Goal: Task Accomplishment & Management: Manage account settings

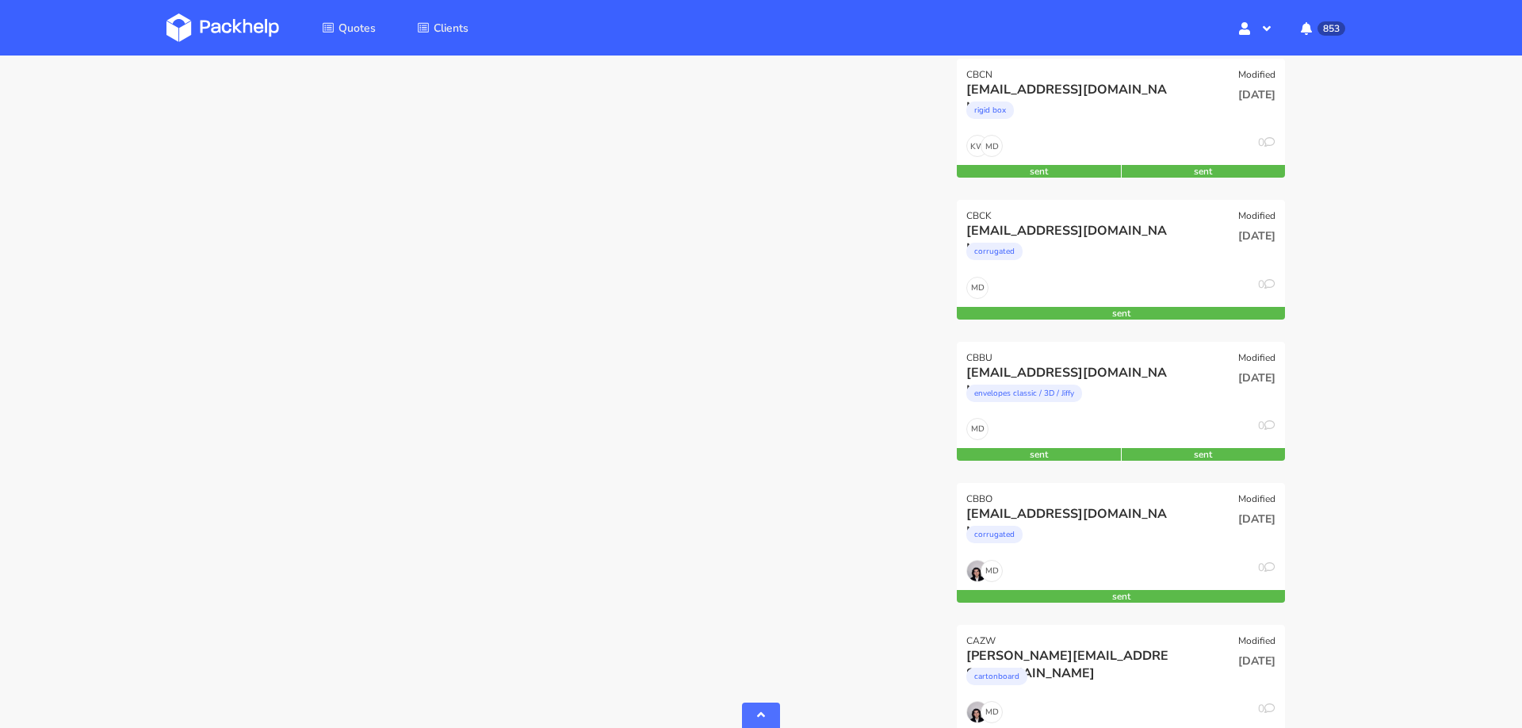
scroll to position [602, 0]
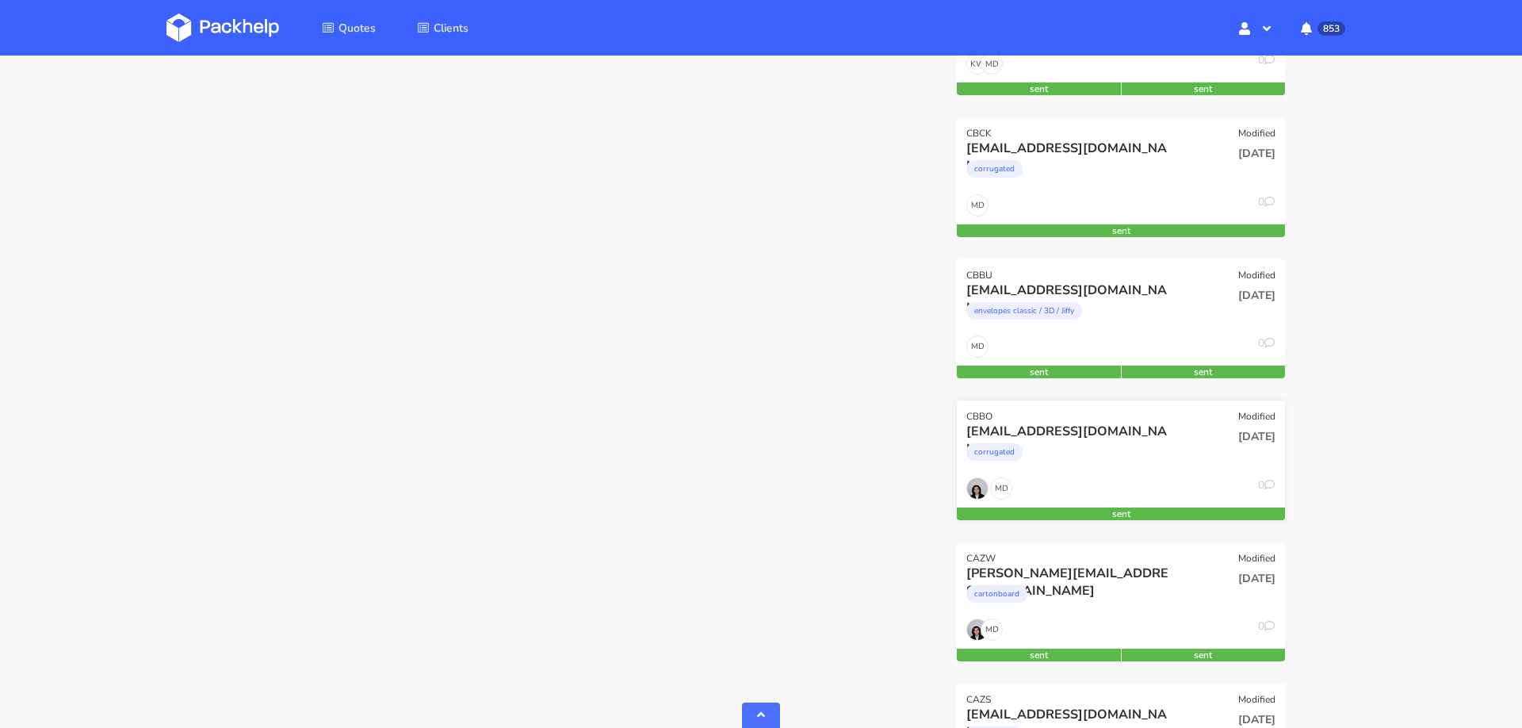
click at [1104, 469] on div "corrugated" at bounding box center [1071, 456] width 210 height 32
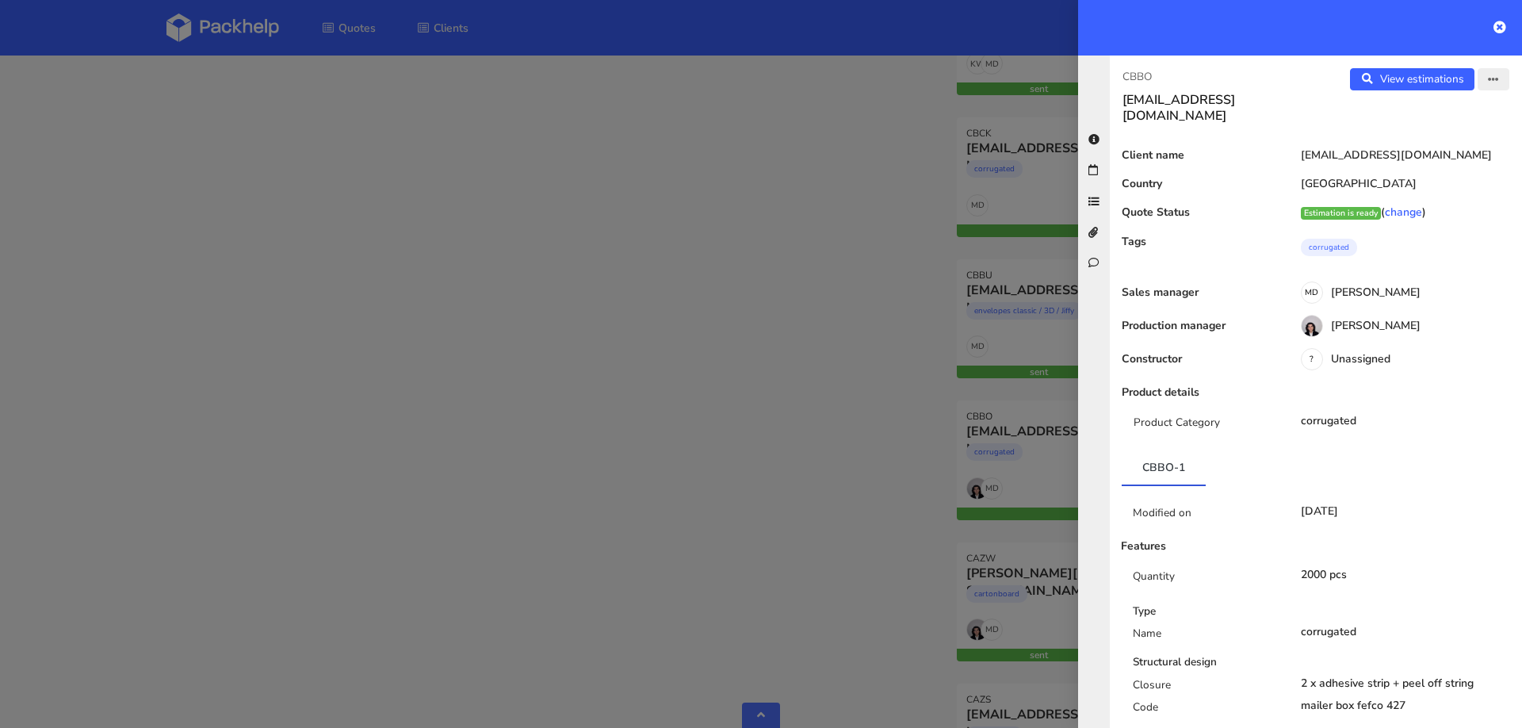
click at [1503, 75] on button "button" at bounding box center [1493, 79] width 32 height 22
click at [1443, 132] on link "Edit quote" at bounding box center [1441, 141] width 140 height 26
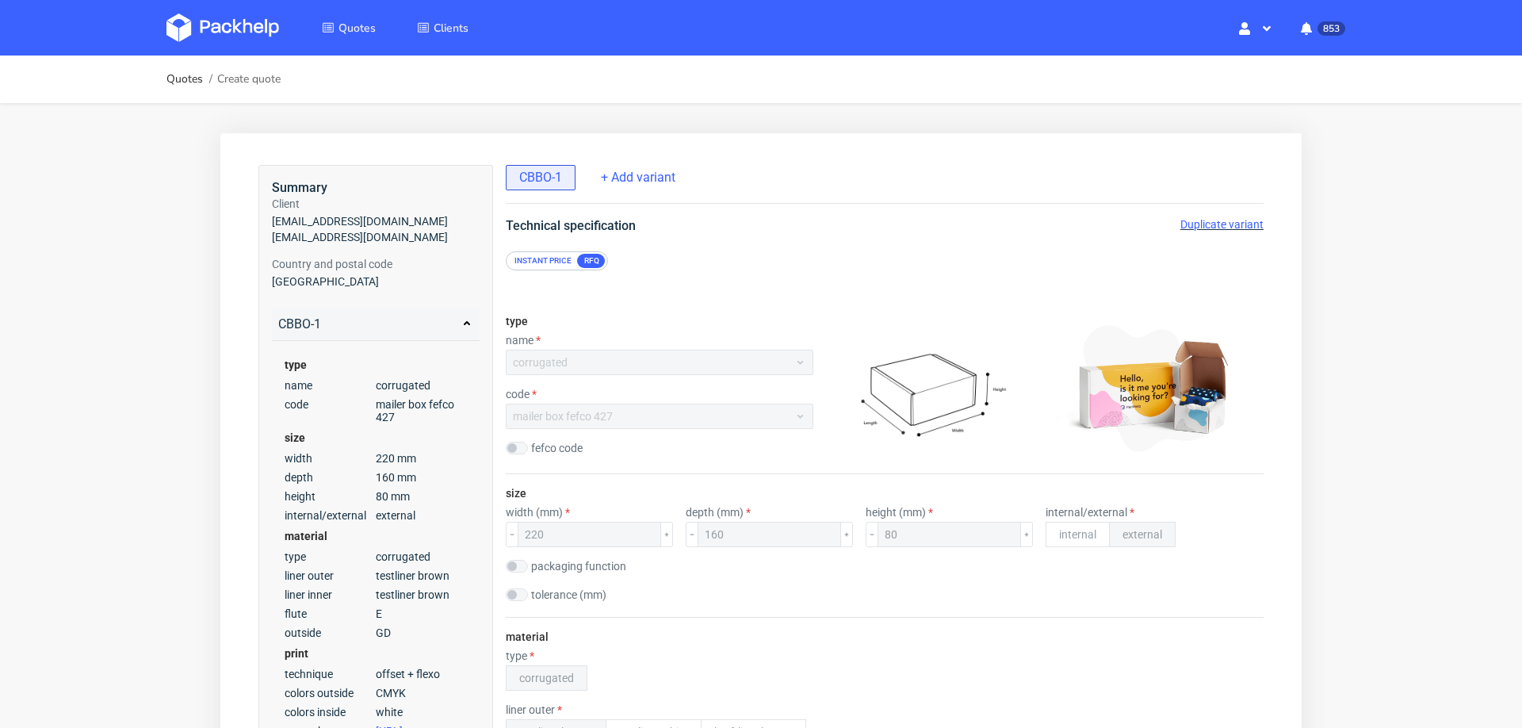
click at [1205, 227] on span "Duplicate variant" at bounding box center [1221, 224] width 83 height 13
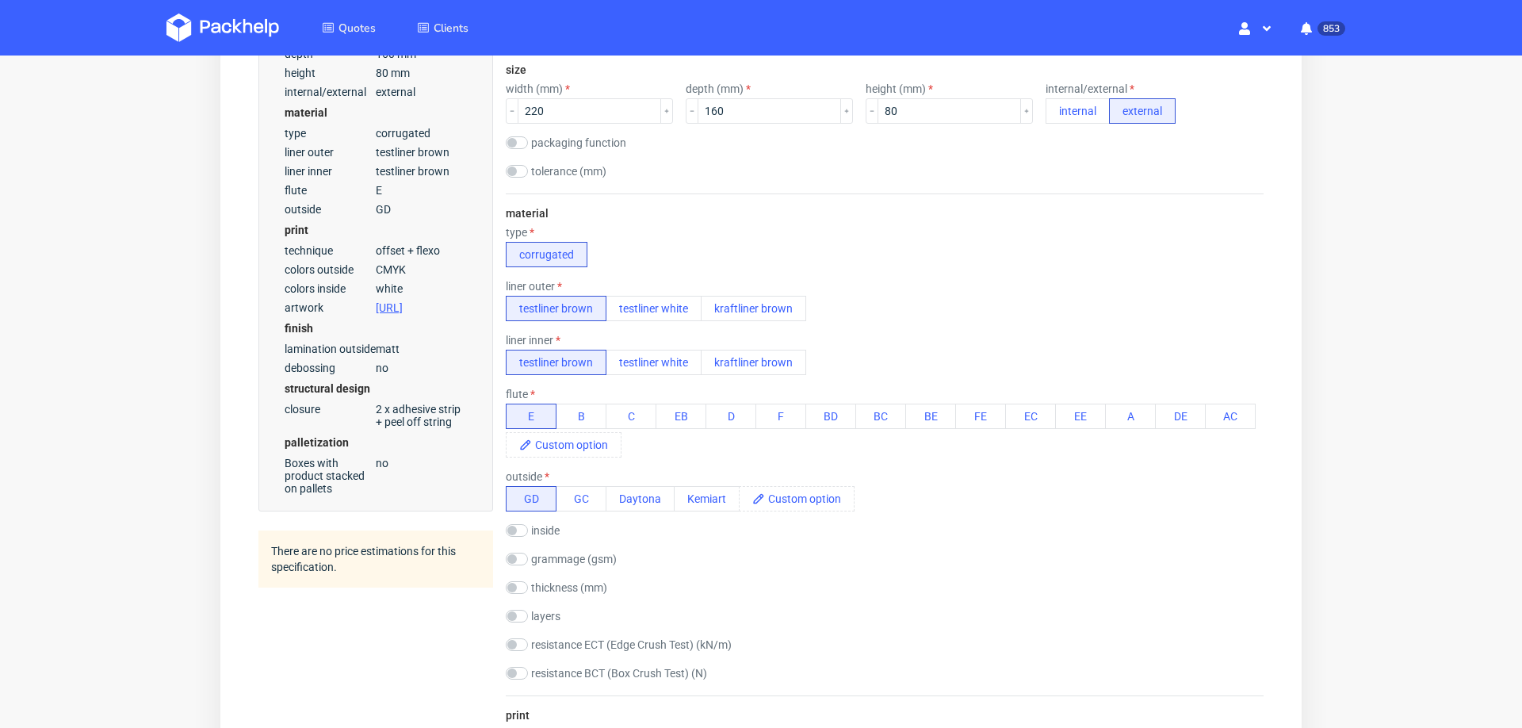
scroll to position [424, 0]
click at [575, 407] on button "B" at bounding box center [581, 415] width 51 height 25
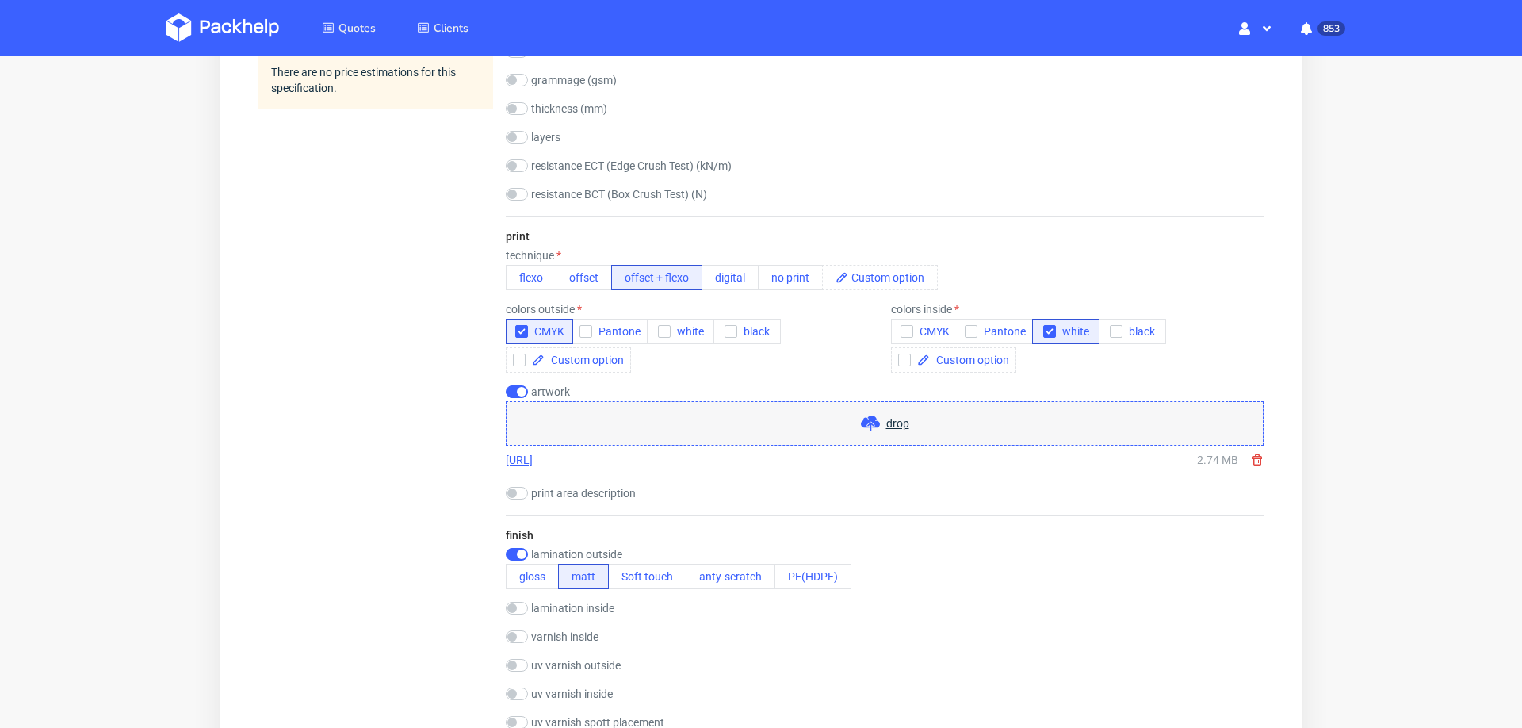
scroll to position [914, 0]
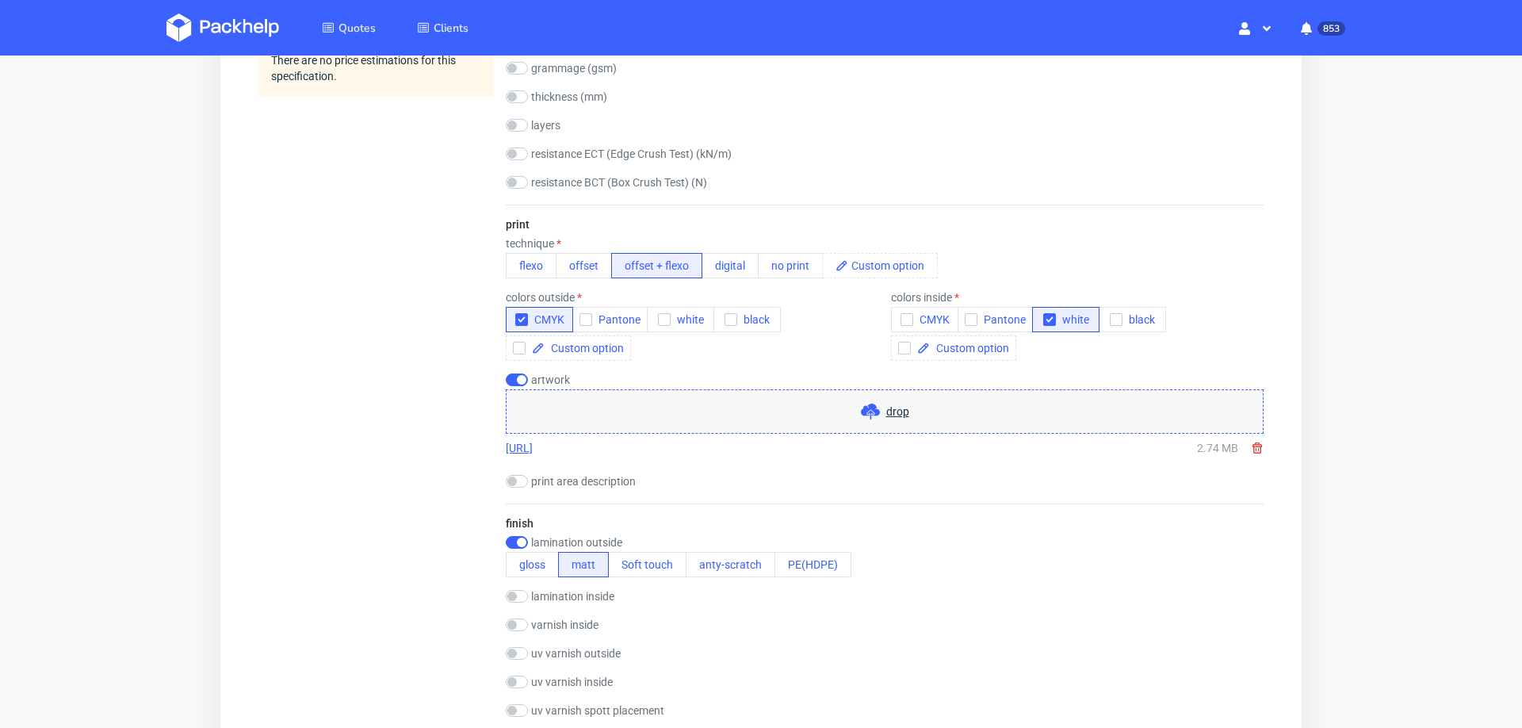
click at [1252, 442] on use at bounding box center [1257, 447] width 10 height 11
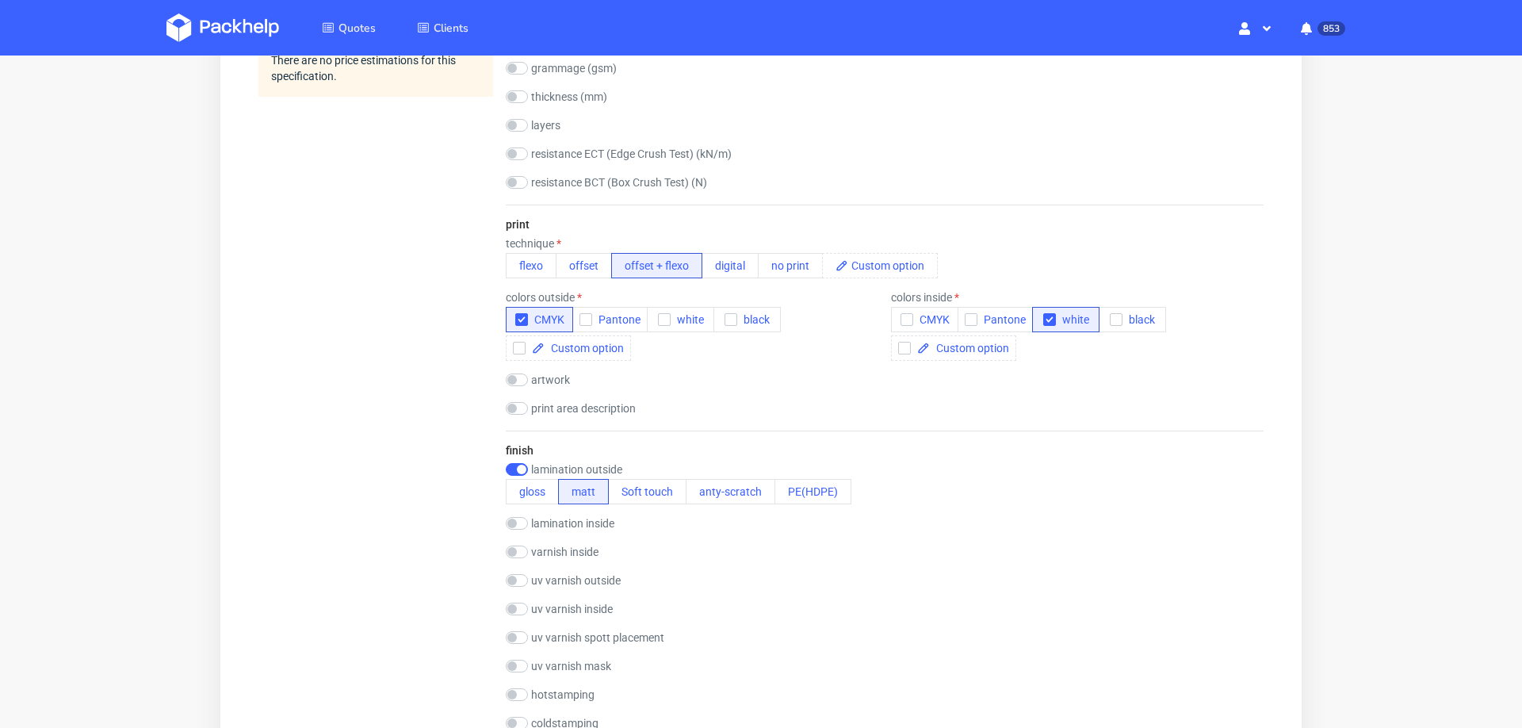
scroll to position [0, 0]
click at [523, 378] on input "checkbox" at bounding box center [517, 379] width 22 height 13
checkbox input "true"
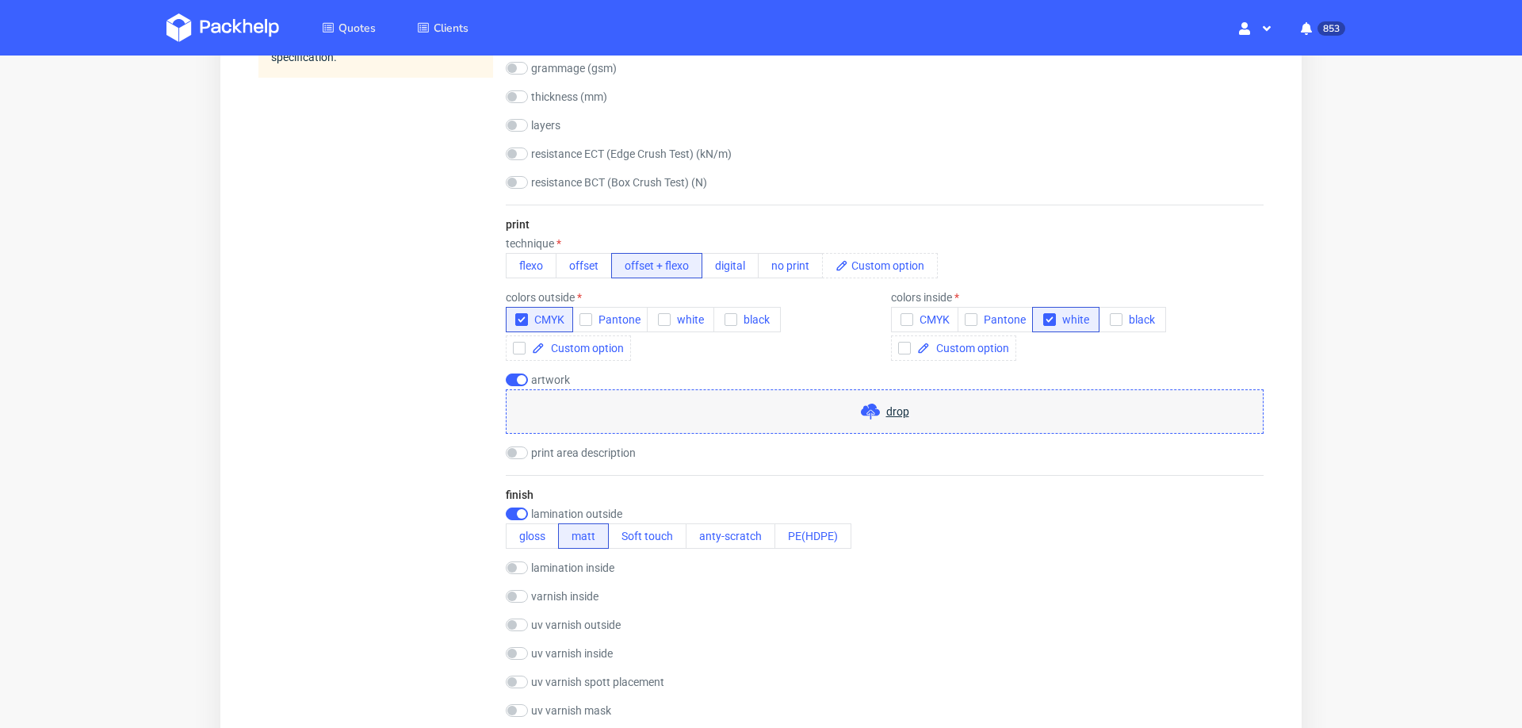
click at [886, 409] on span "drop" at bounding box center [897, 411] width 23 height 16
click at [889, 405] on span "drop" at bounding box center [897, 411] width 23 height 16
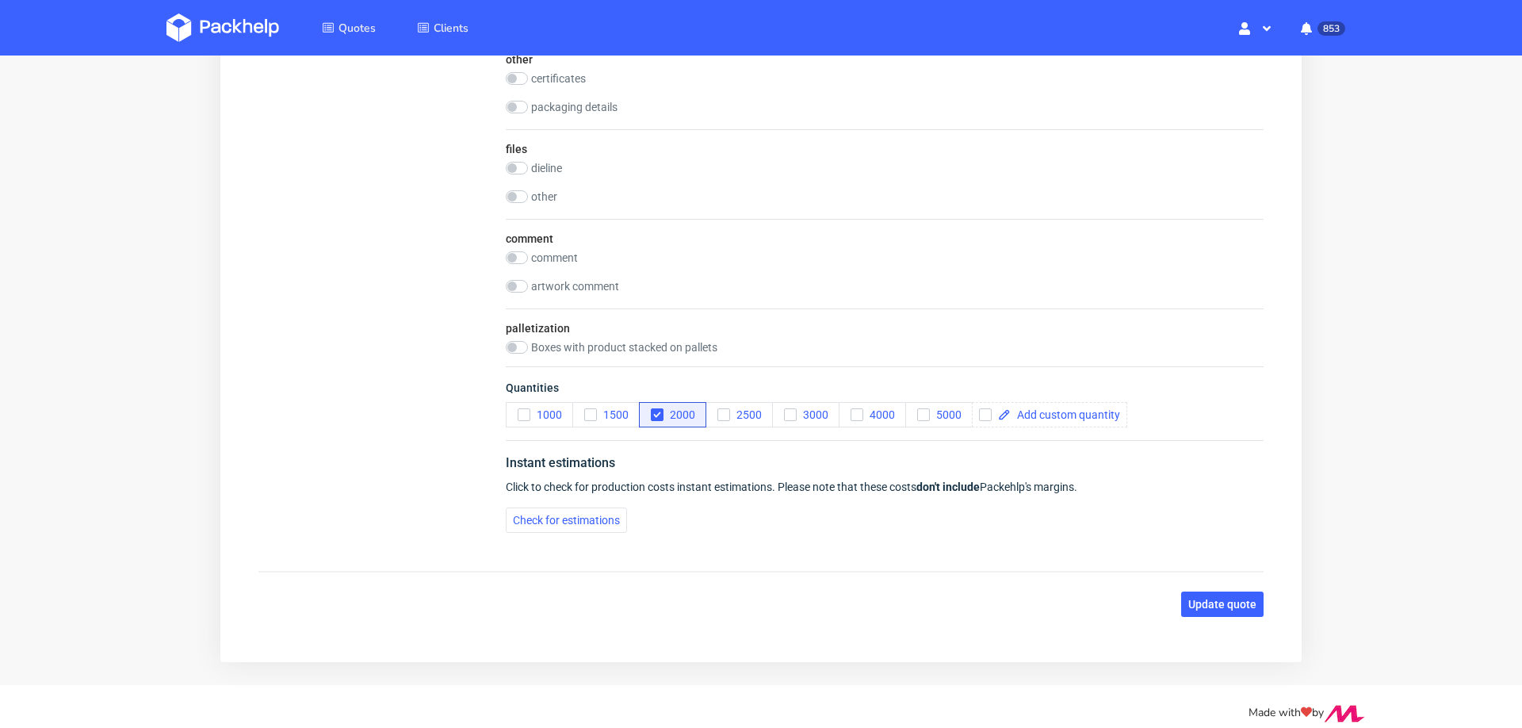
scroll to position [2020, 0]
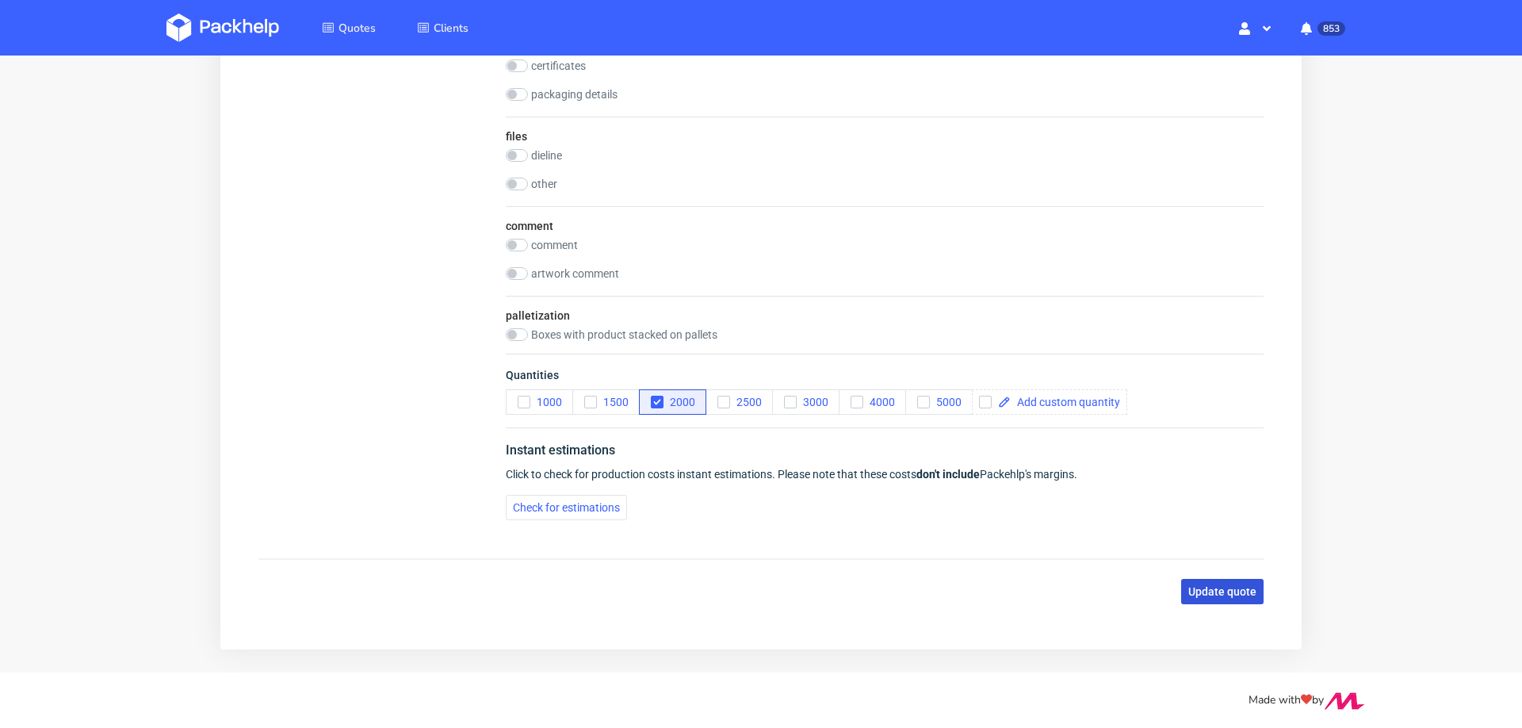
click at [1220, 586] on span "Update quote" at bounding box center [1222, 591] width 68 height 11
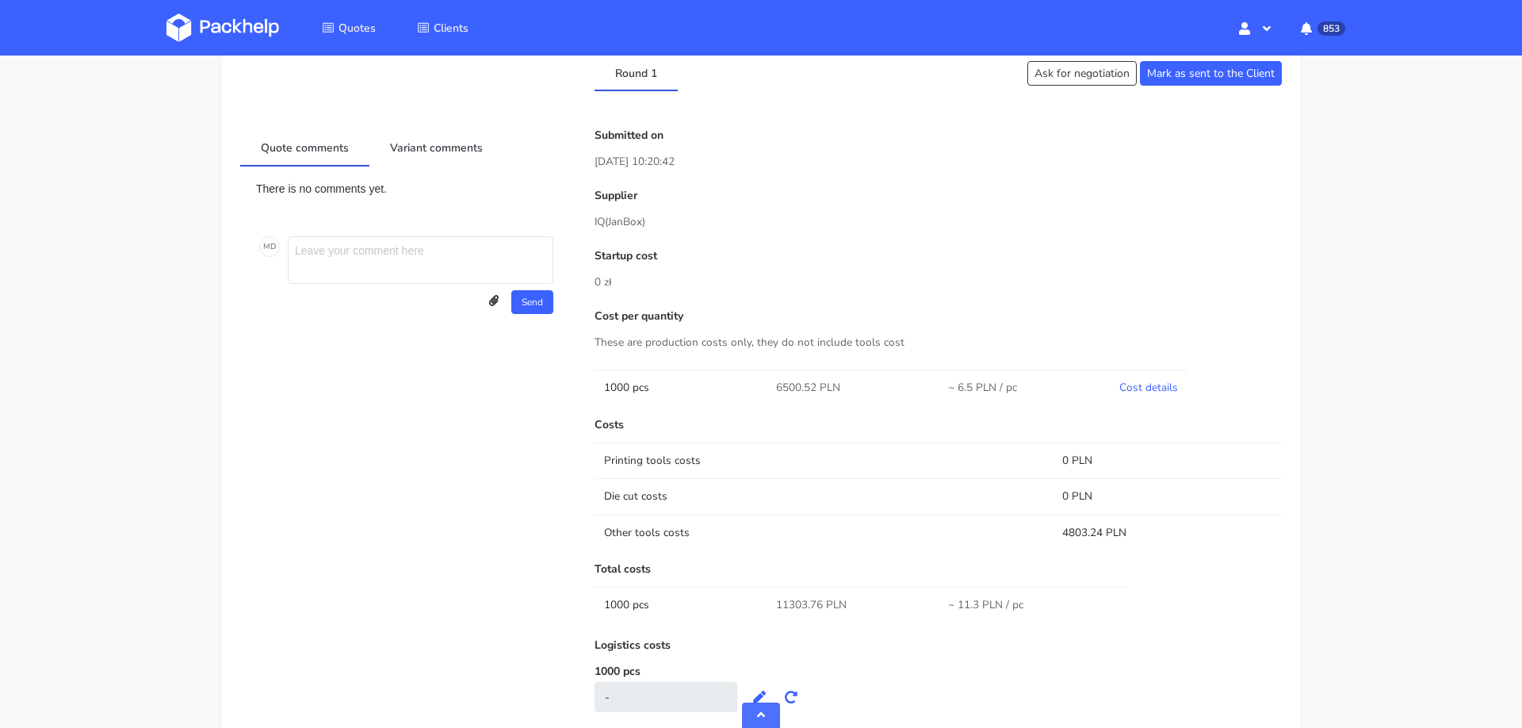
scroll to position [680, 0]
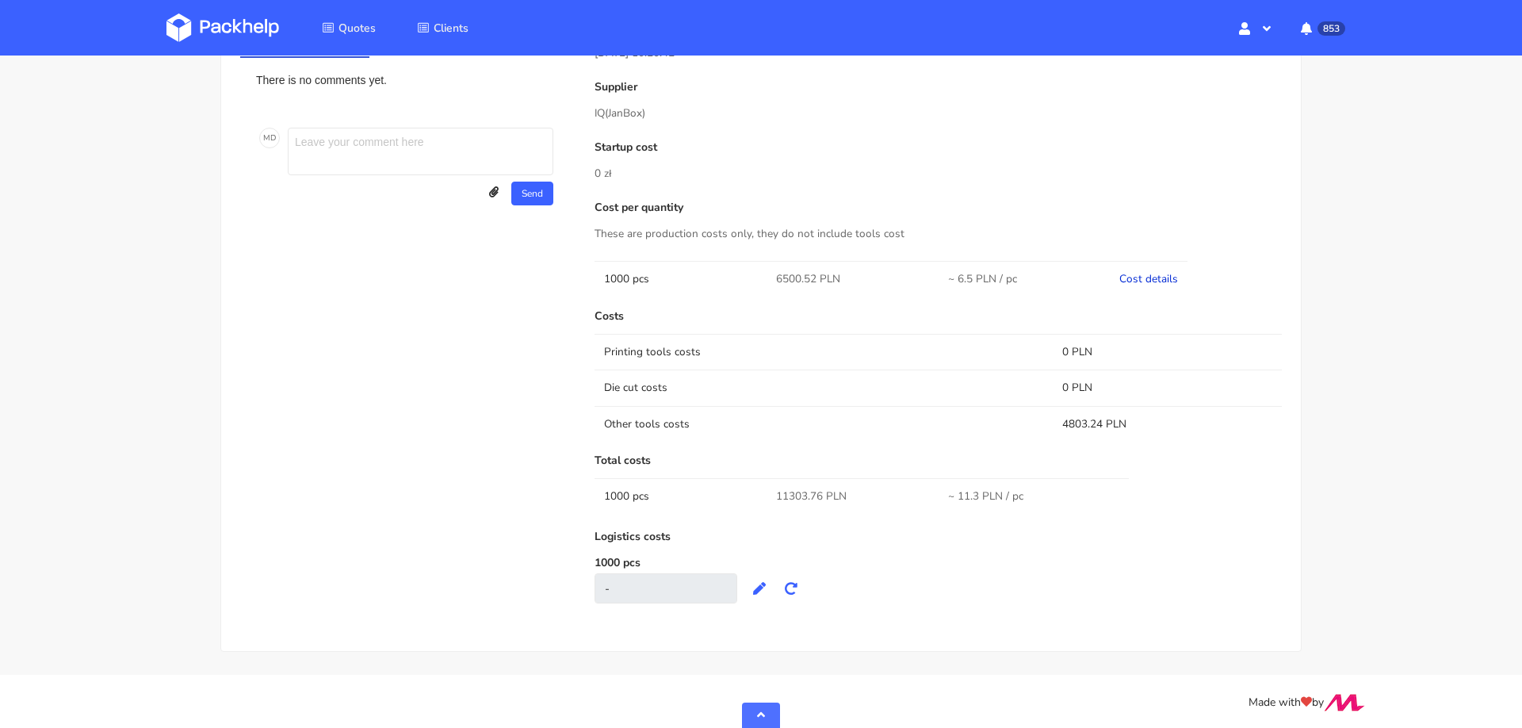
click at [1141, 273] on link "Cost details" at bounding box center [1148, 278] width 59 height 15
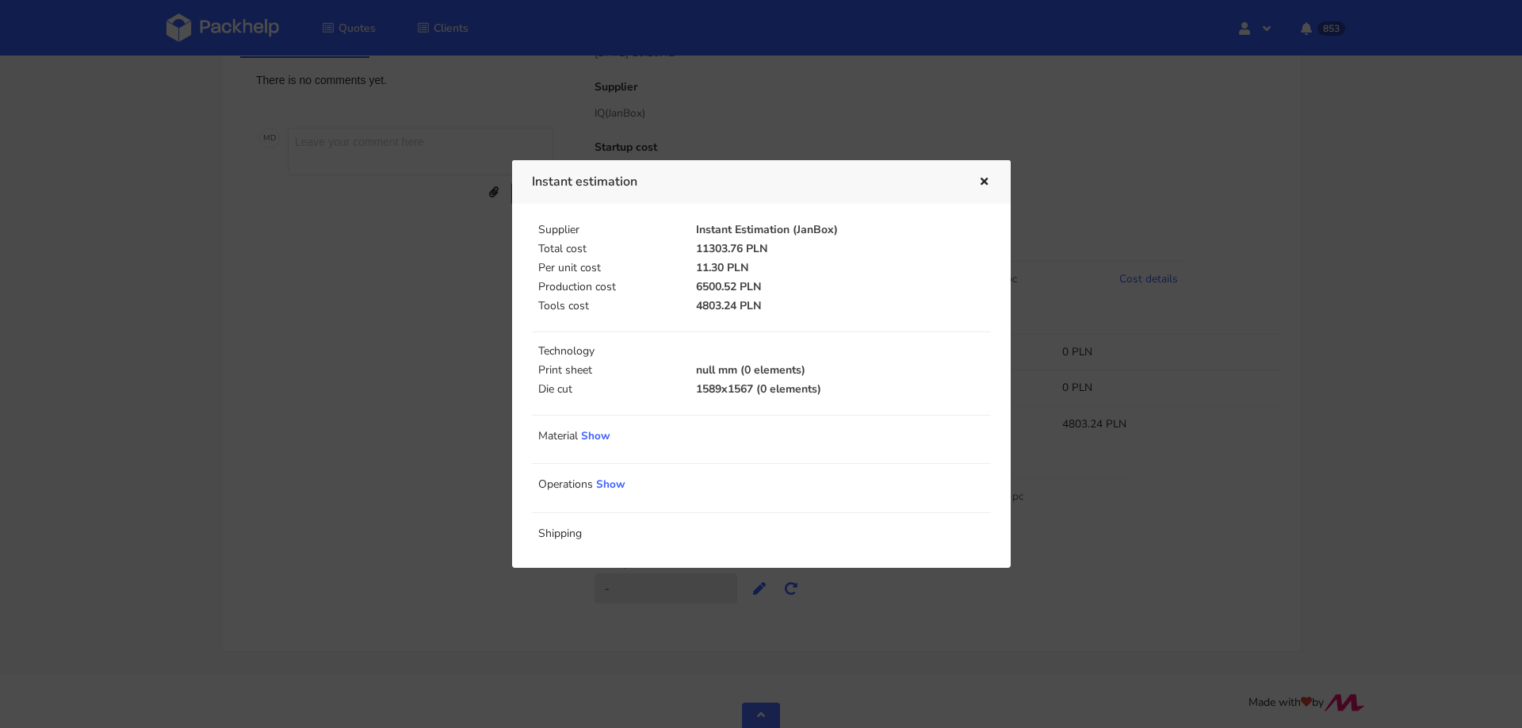
click at [983, 185] on icon "button" at bounding box center [983, 182] width 13 height 11
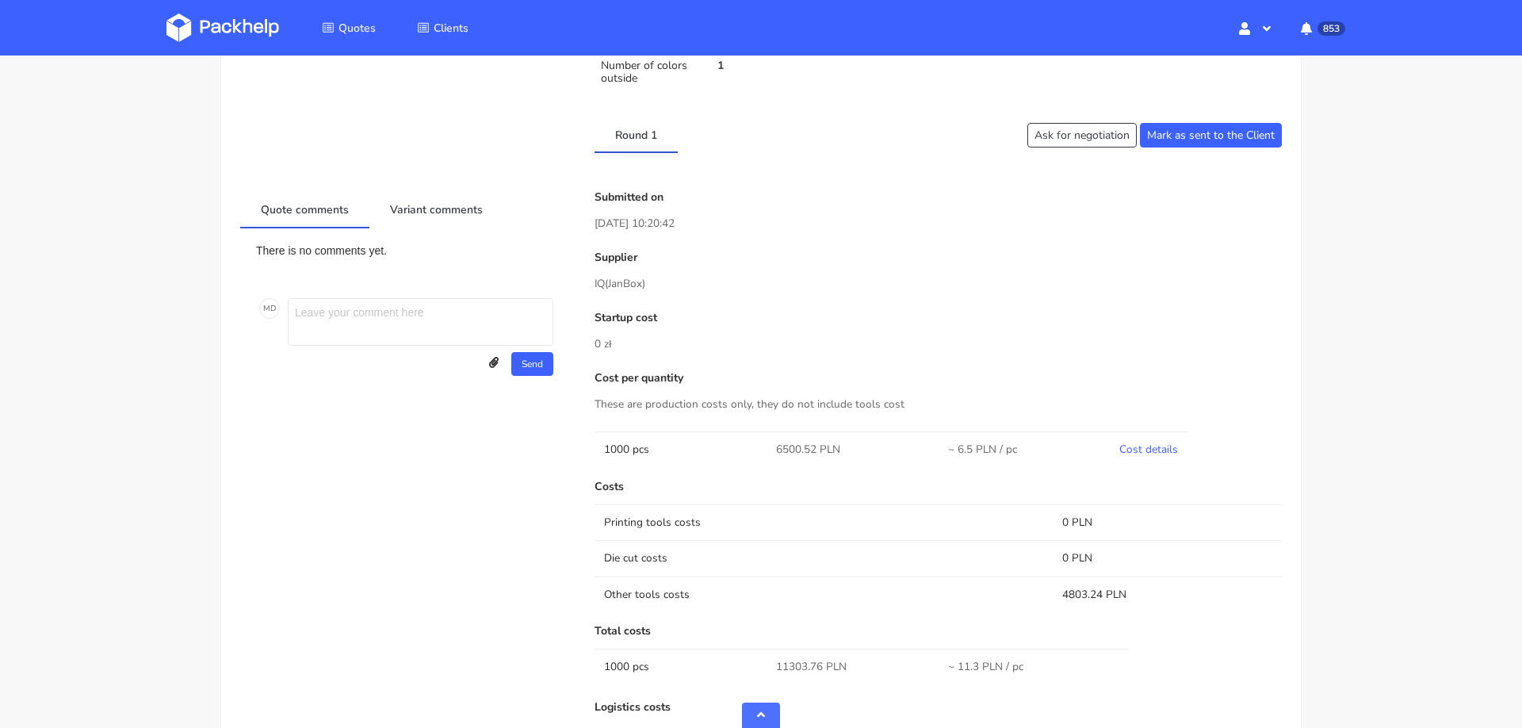
scroll to position [0, 0]
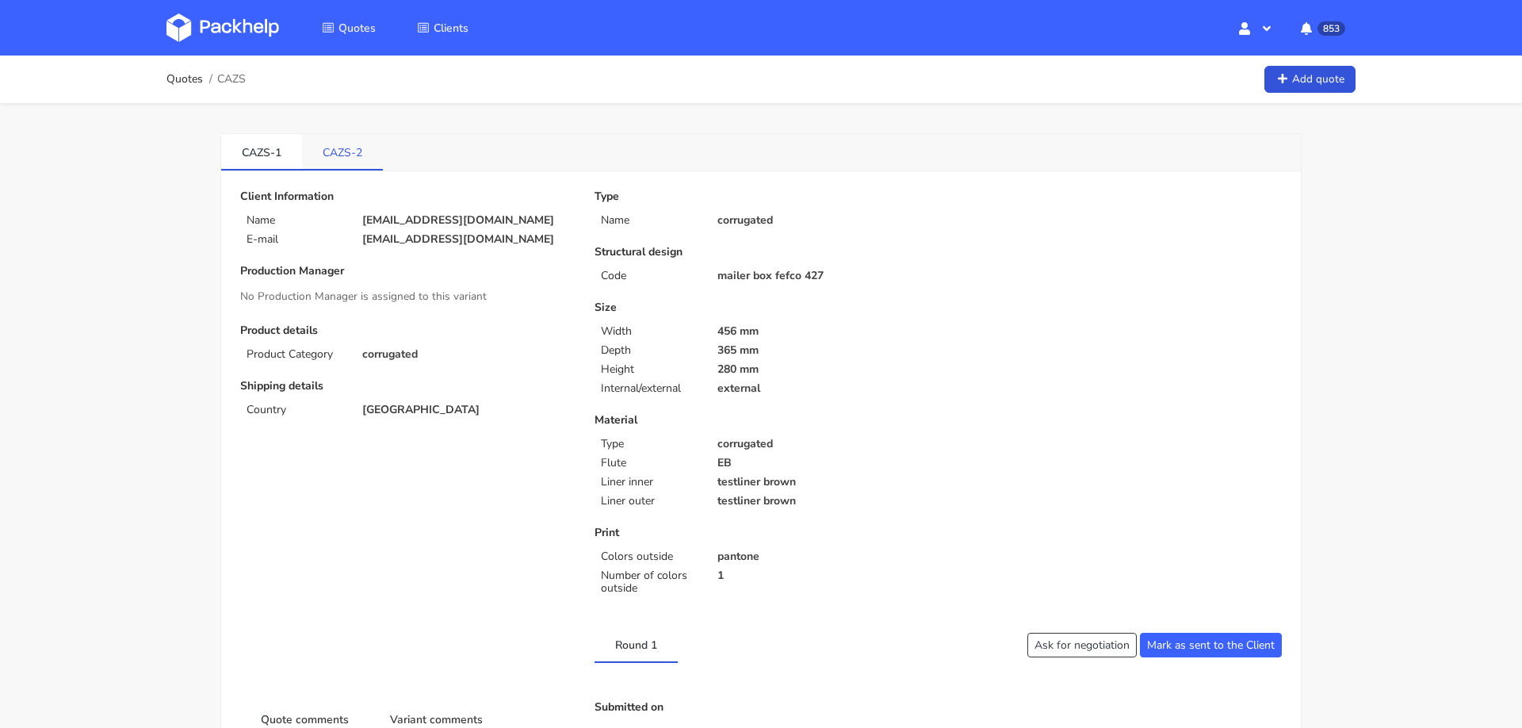
click at [337, 147] on link "CAZS-2" at bounding box center [342, 151] width 81 height 35
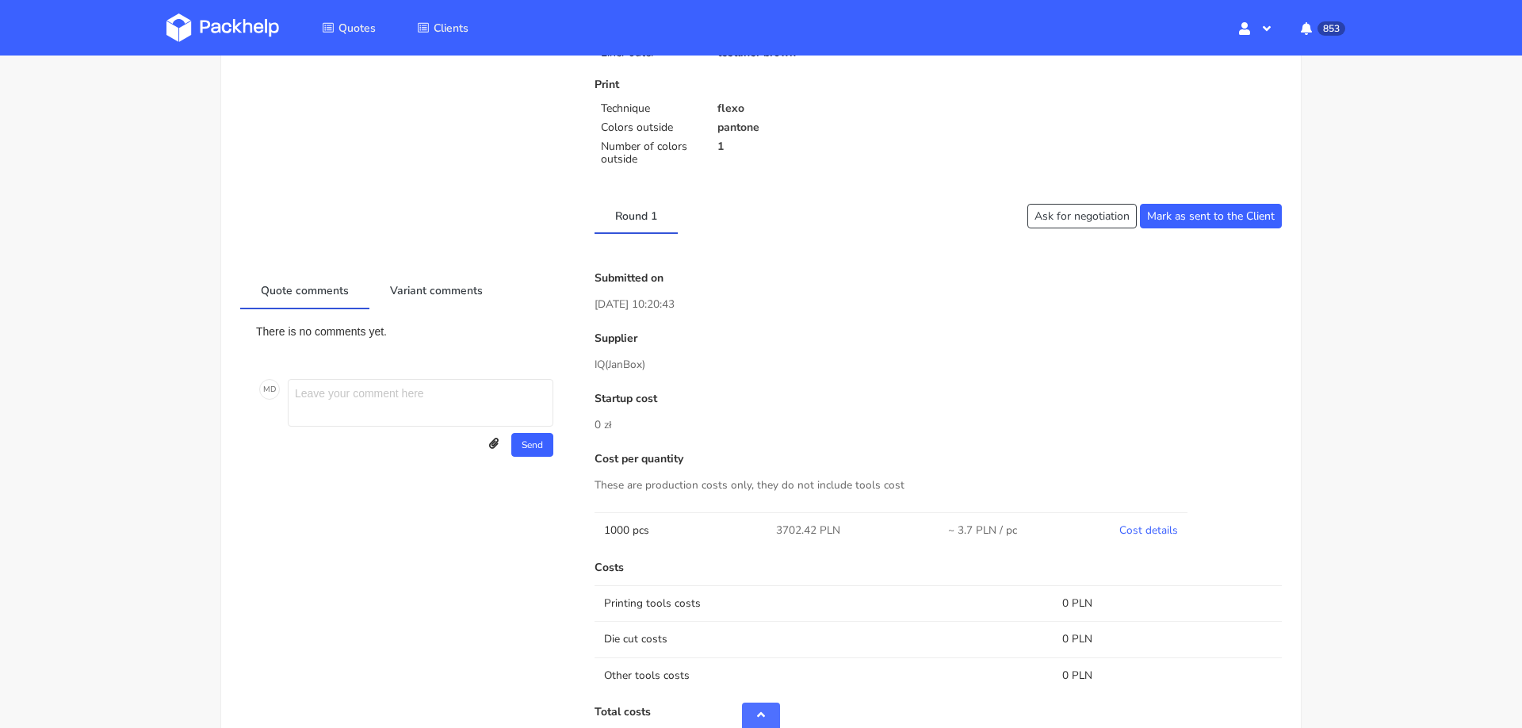
scroll to position [718, 0]
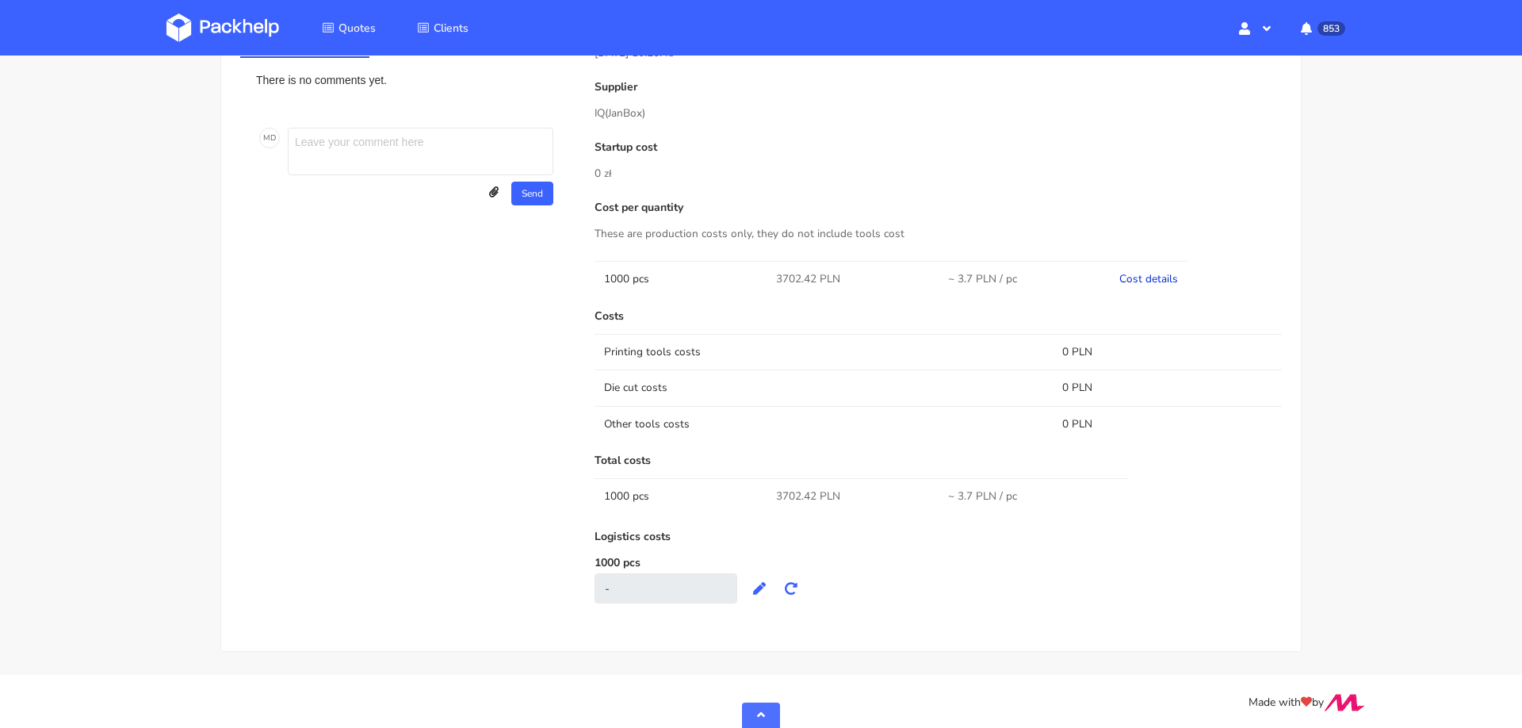
click at [1143, 277] on link "Cost details" at bounding box center [1148, 278] width 59 height 15
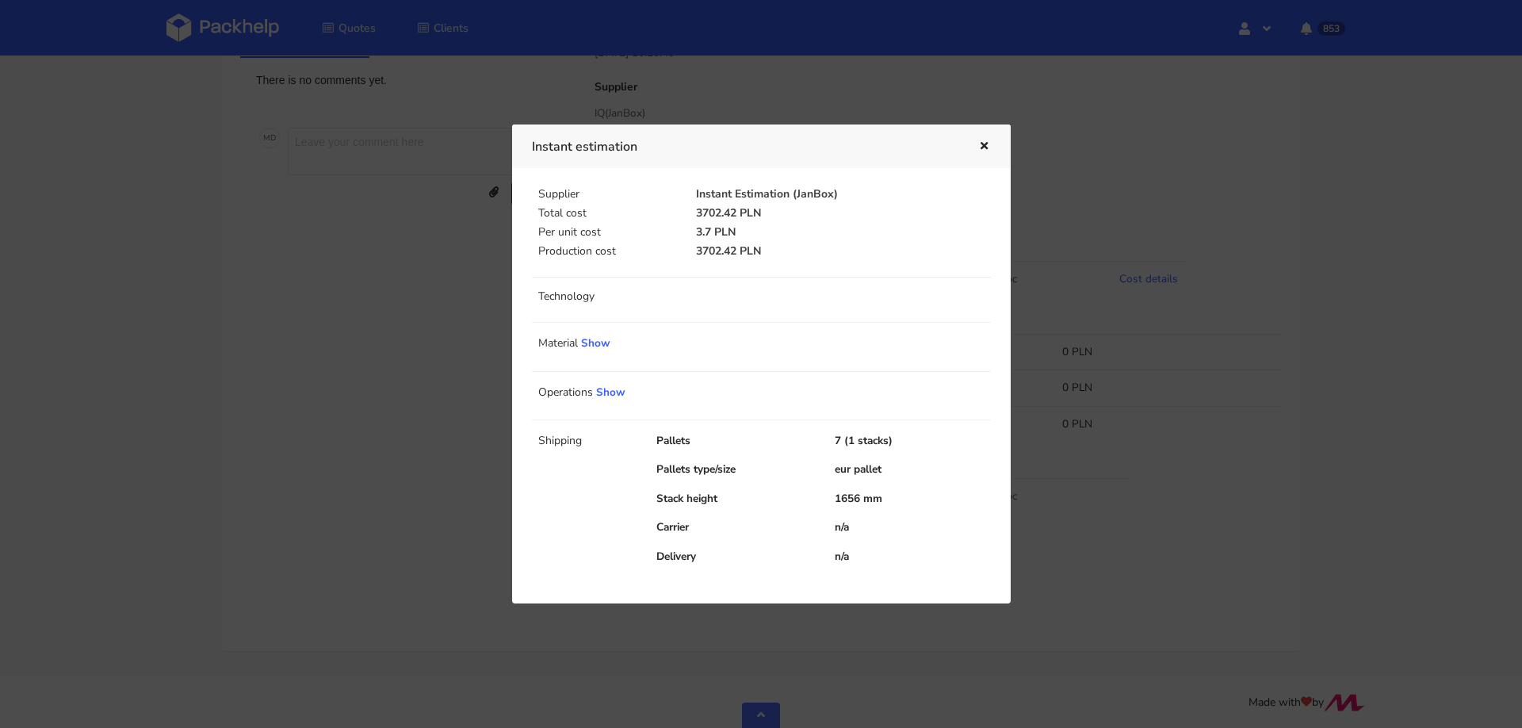
click at [618, 423] on div "Shipping Pallets 7 (1 stacks) Pallets type/size eur pallet Stack height 1656 mm…" at bounding box center [761, 498] width 459 height 158
click at [979, 141] on icon "button" at bounding box center [983, 146] width 13 height 11
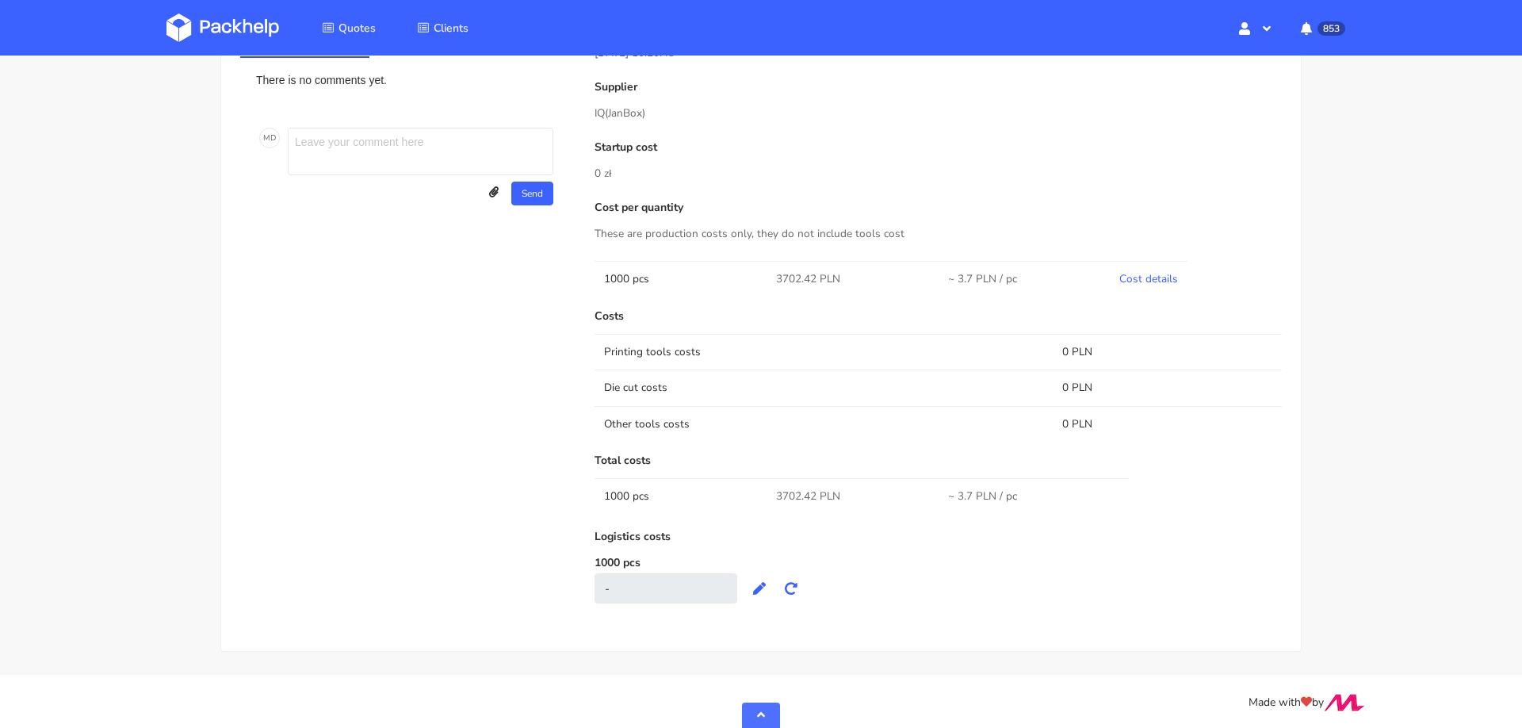
click at [979, 141] on p "Startup cost" at bounding box center [937, 147] width 687 height 13
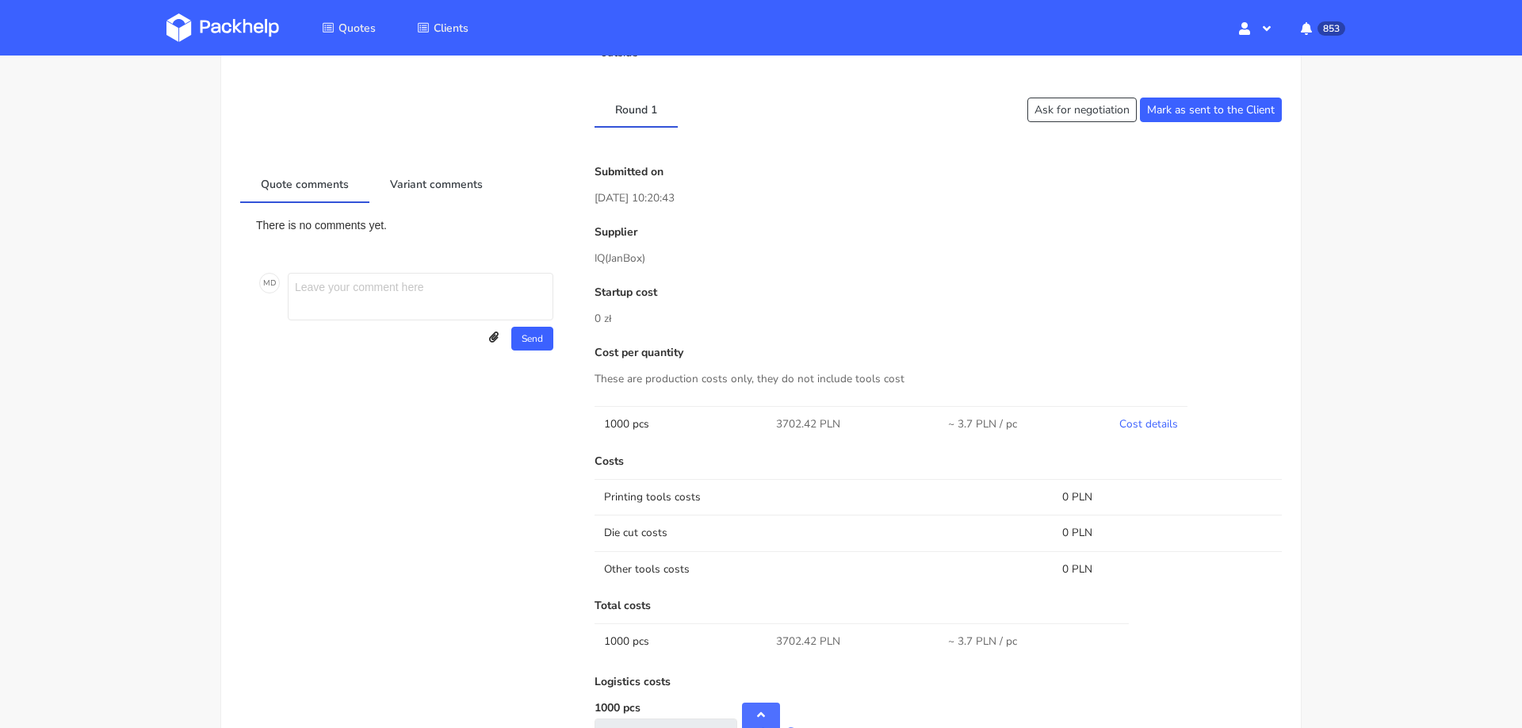
scroll to position [0, 0]
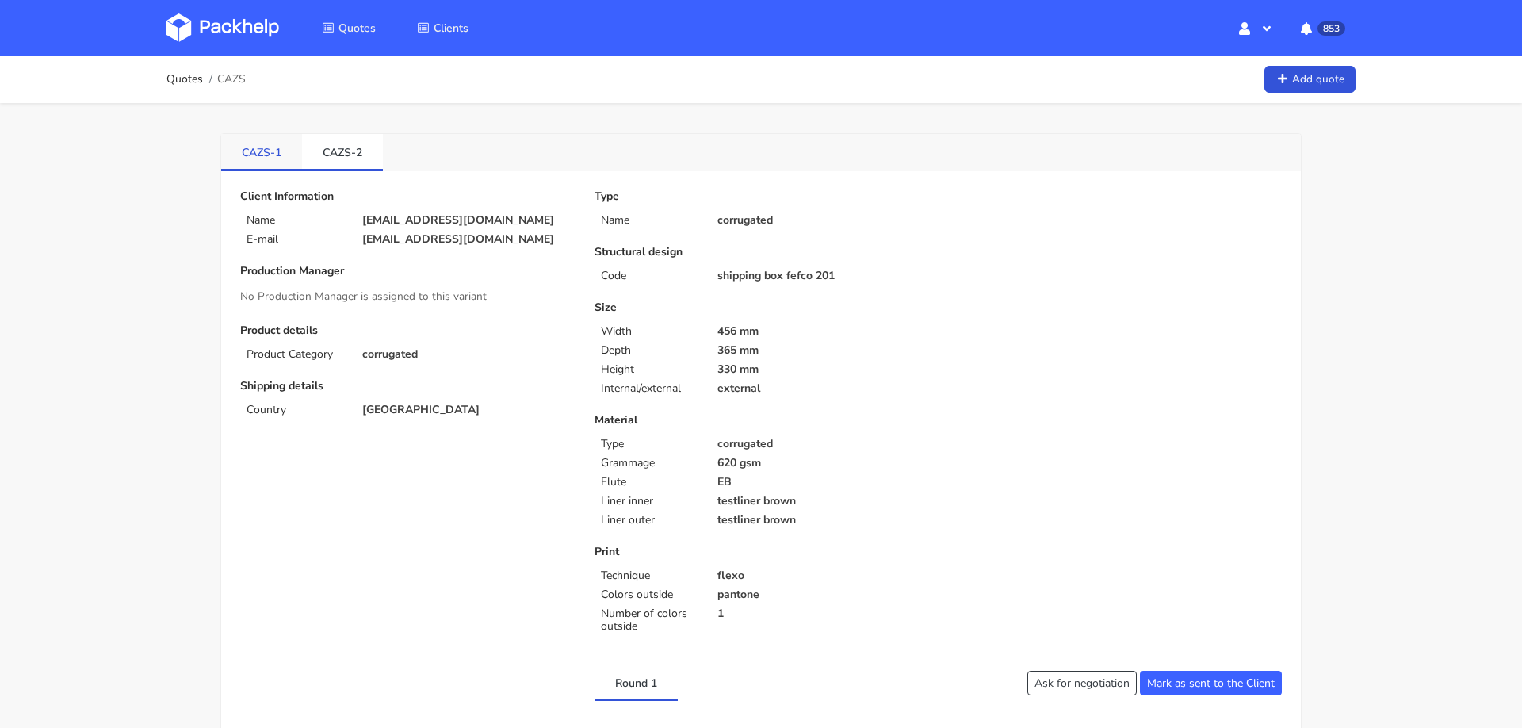
click at [266, 161] on link "CAZS-1" at bounding box center [261, 151] width 81 height 35
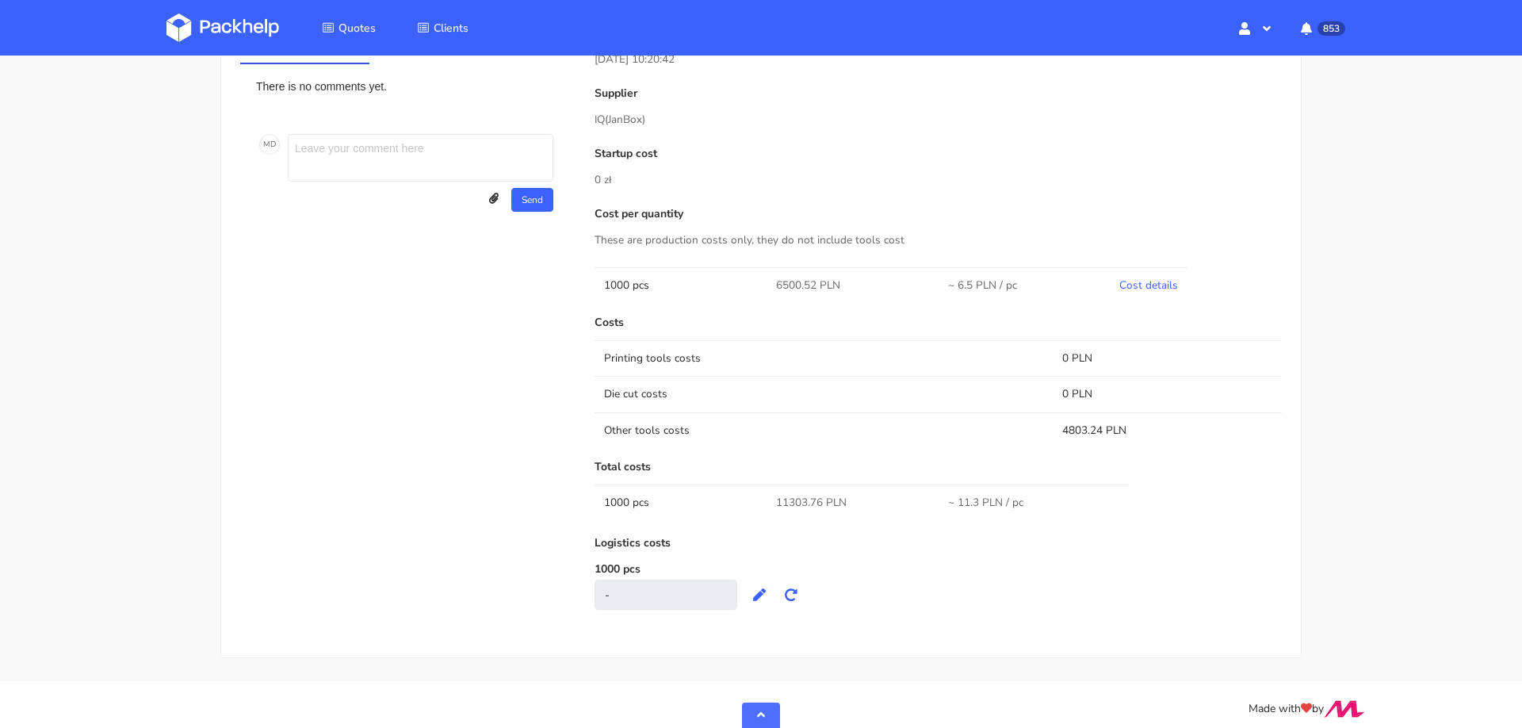
scroll to position [673, 0]
click at [1141, 281] on link "Cost details" at bounding box center [1148, 285] width 59 height 15
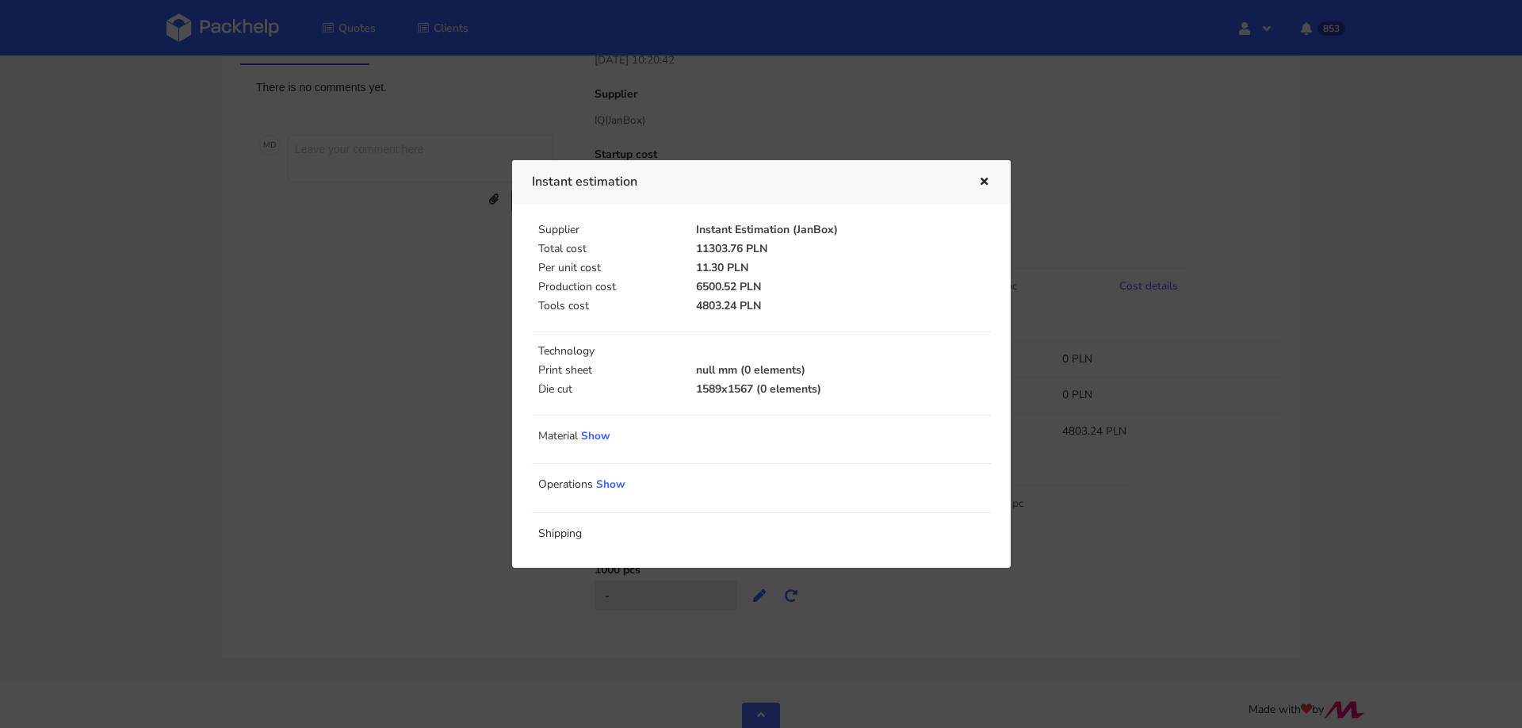
click at [1116, 466] on div at bounding box center [761, 364] width 1522 height 728
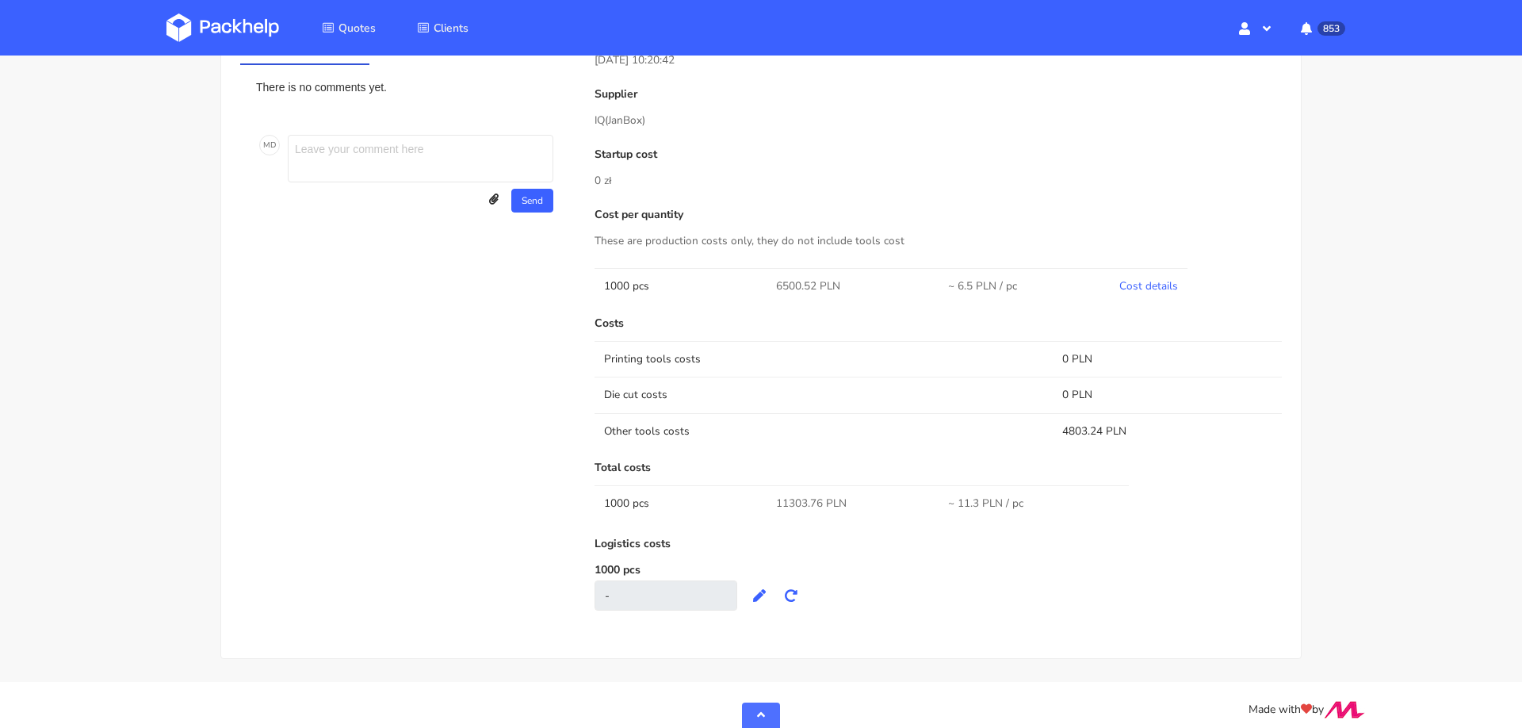
click at [1116, 466] on p "Total costs" at bounding box center [937, 467] width 687 height 13
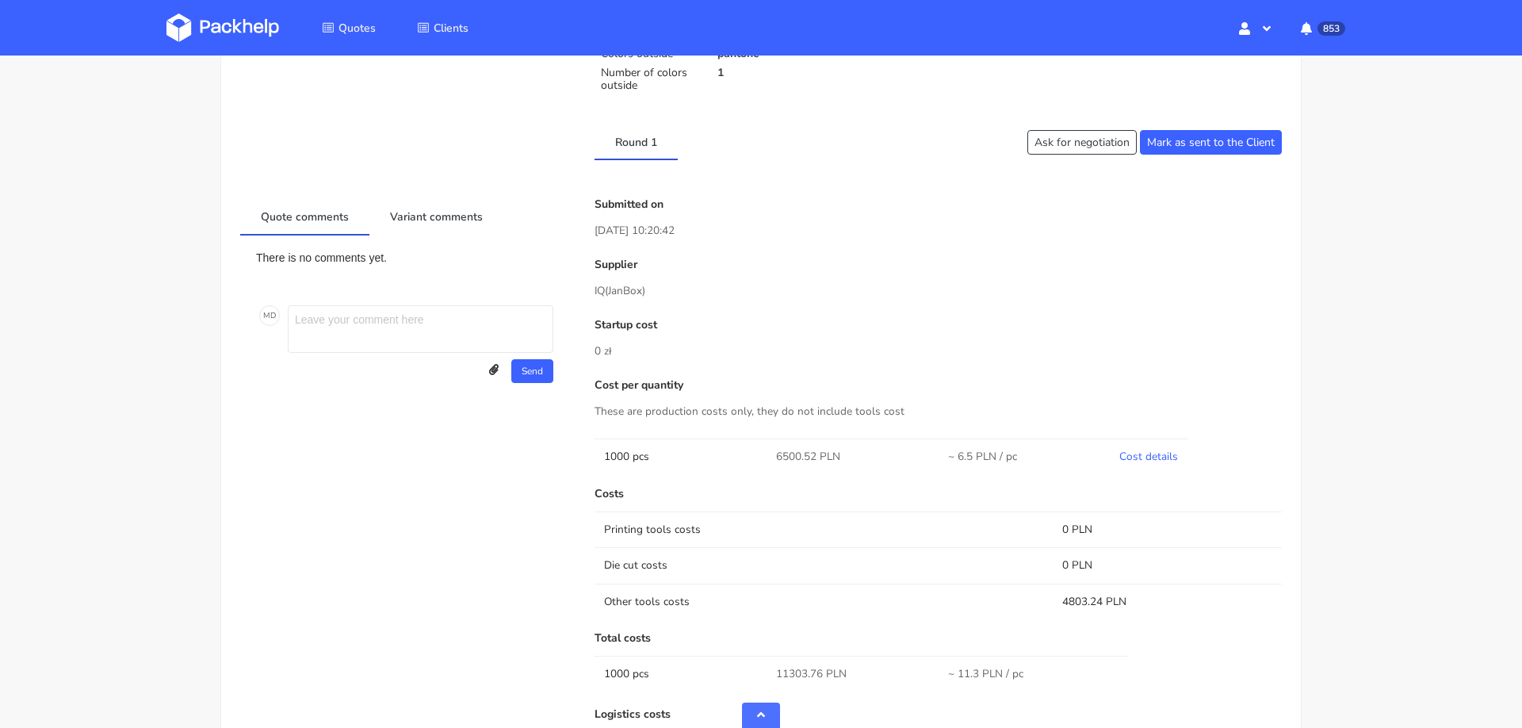
scroll to position [0, 0]
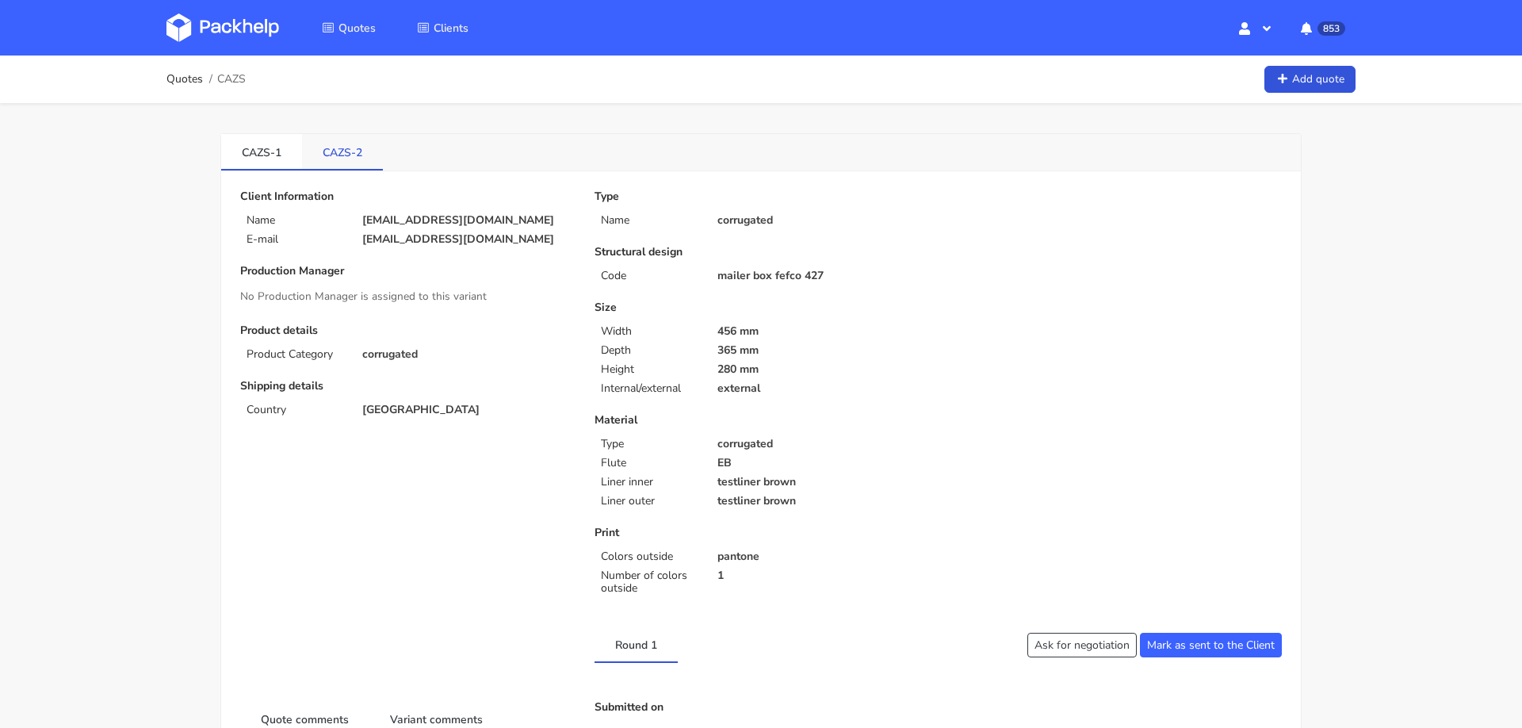
click at [334, 140] on link "CAZS-2" at bounding box center [342, 151] width 81 height 35
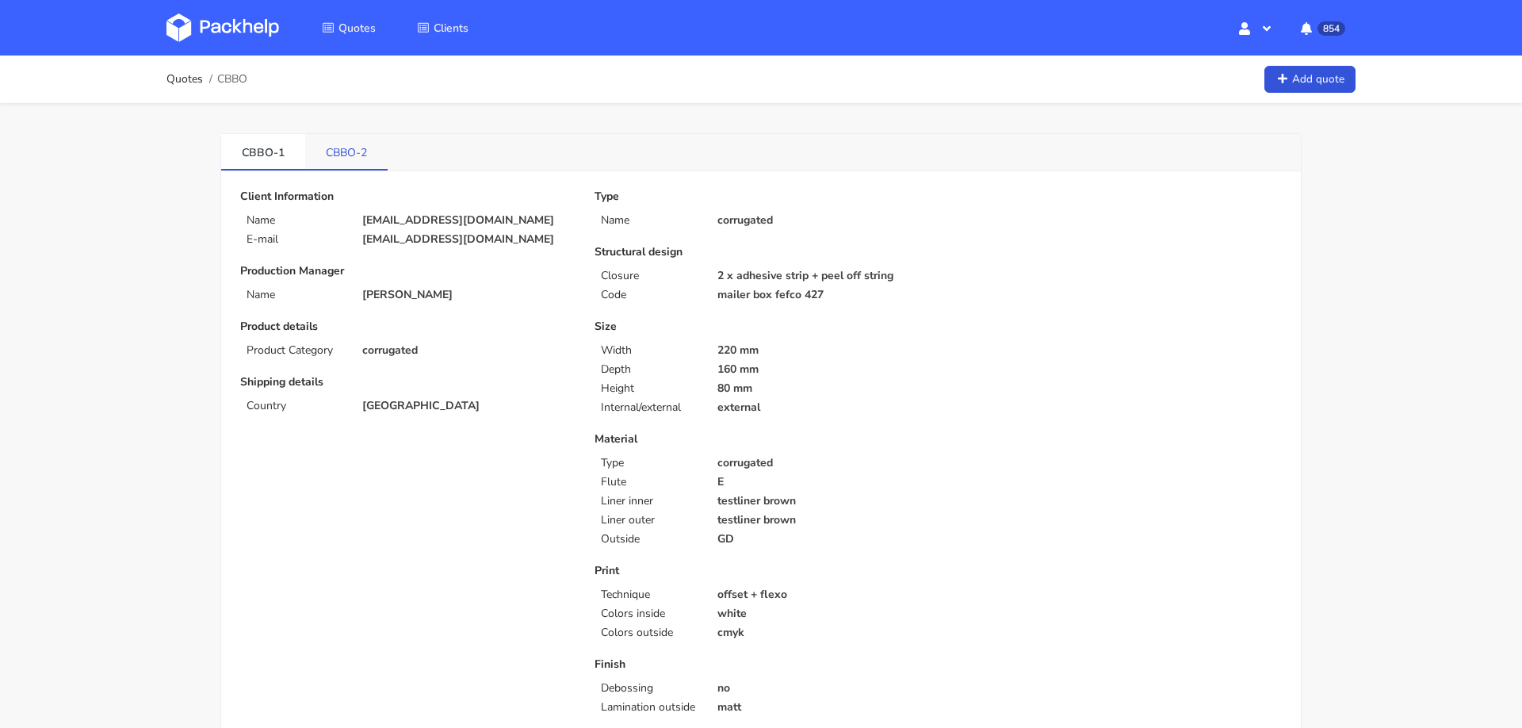
click at [334, 147] on link "CBBO-2" at bounding box center [346, 151] width 82 height 35
click at [248, 149] on link "CBBO-1" at bounding box center [263, 151] width 84 height 35
click at [350, 149] on link "CBBO-2" at bounding box center [347, 151] width 84 height 35
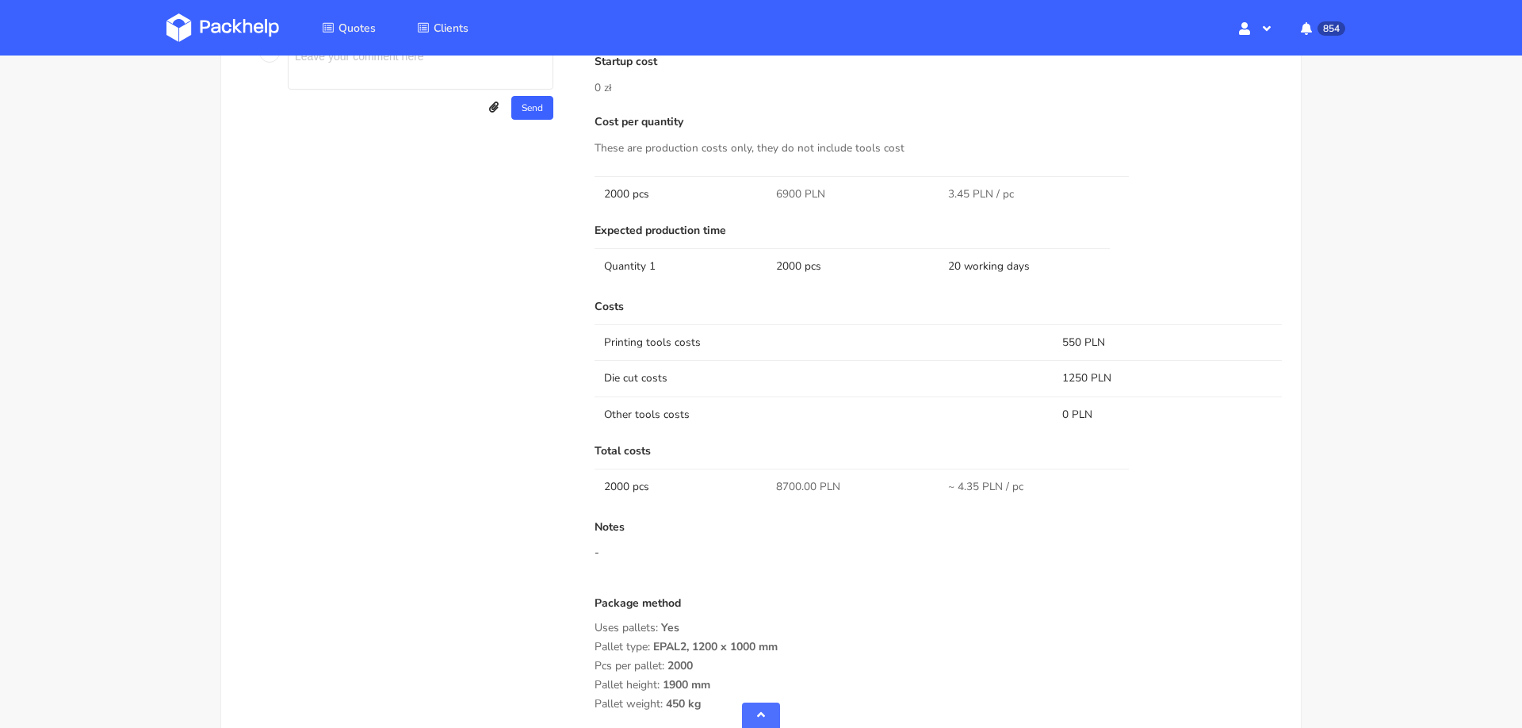
scroll to position [1108, 0]
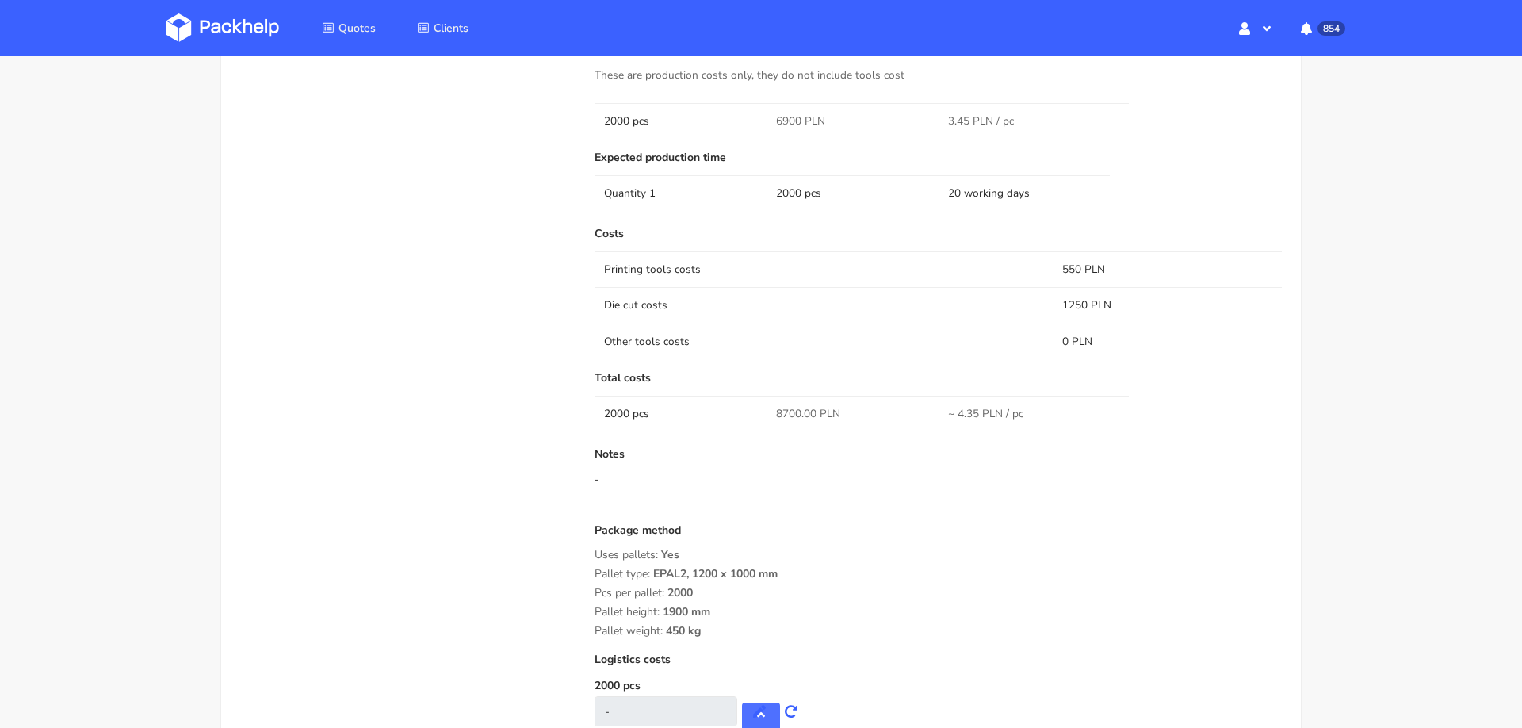
click at [784, 407] on span "8700.00 PLN" at bounding box center [808, 414] width 64 height 16
copy span "8700.00"
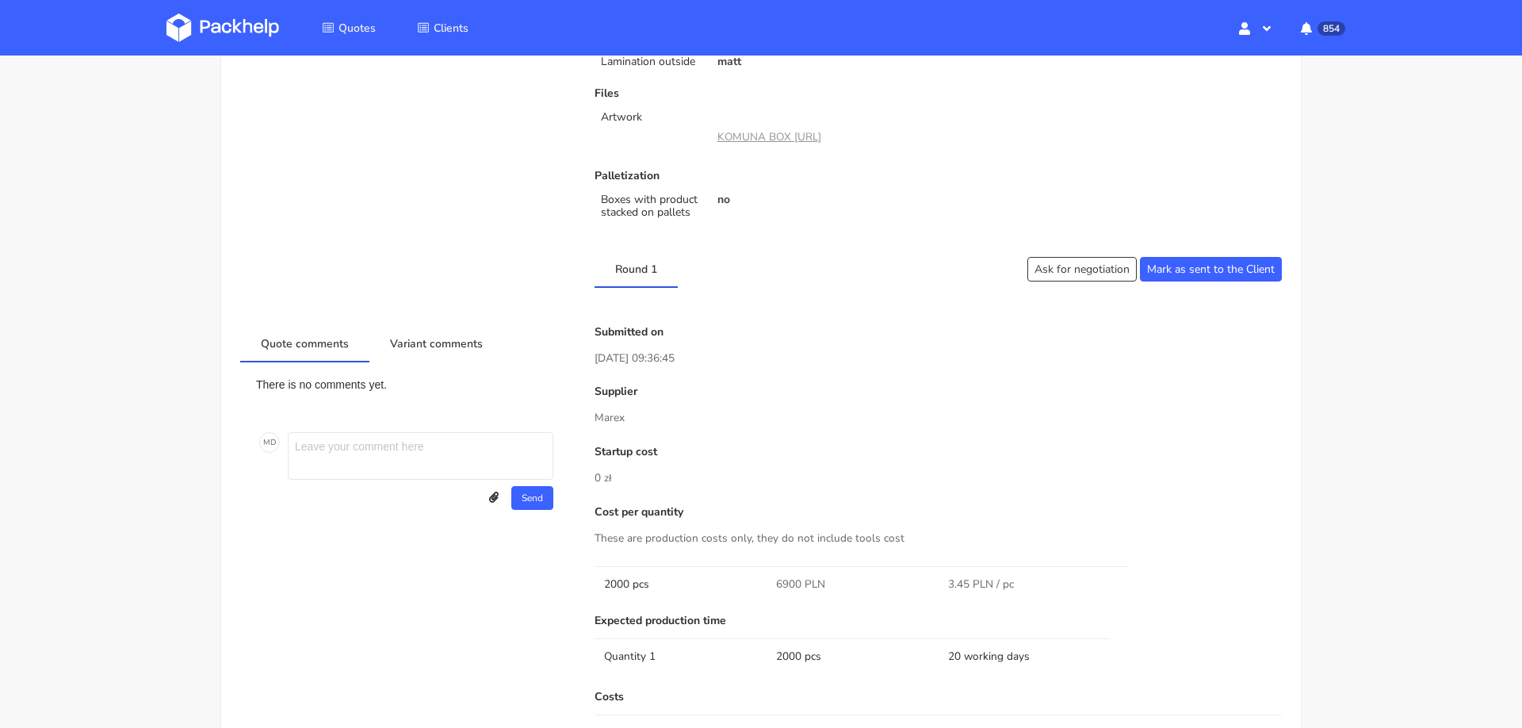
scroll to position [0, 0]
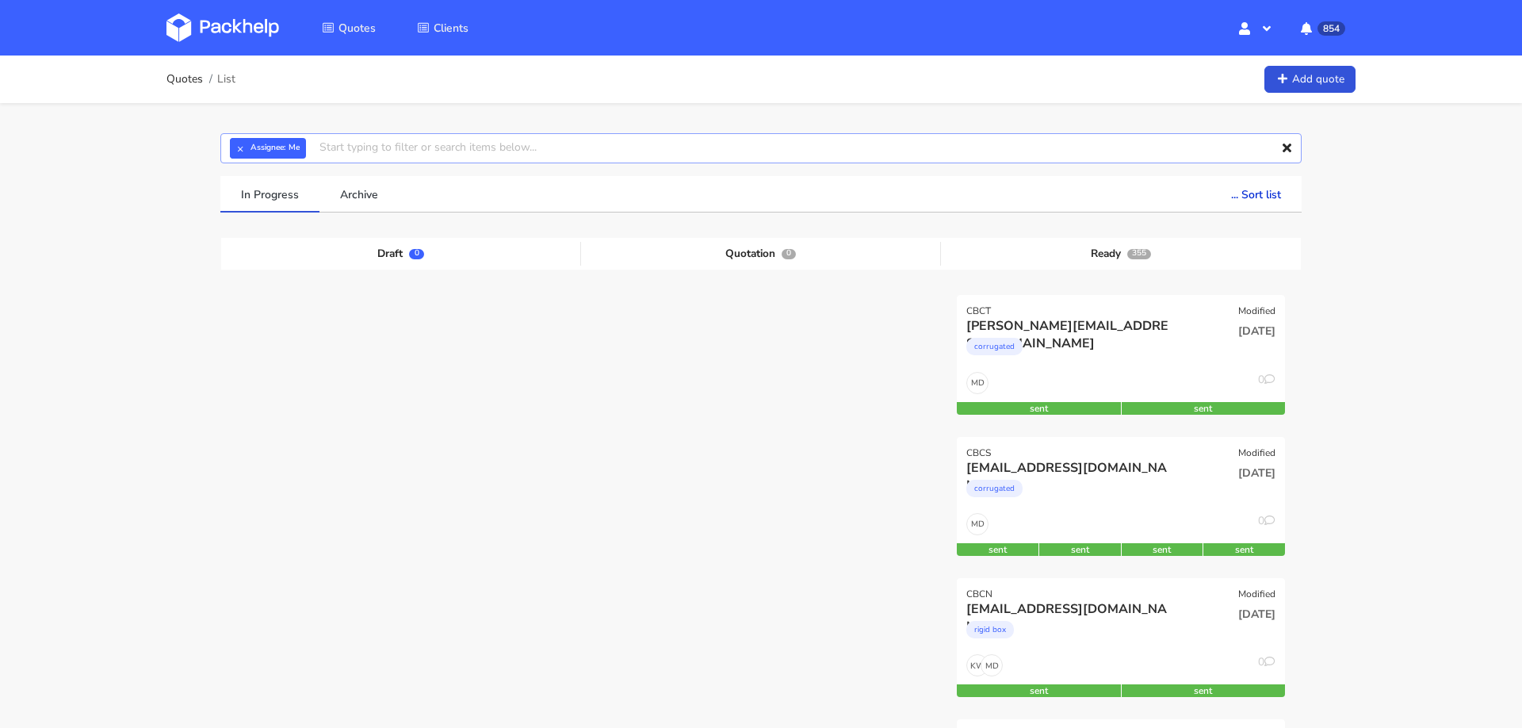
click at [655, 152] on input "text" at bounding box center [760, 148] width 1081 height 30
paste input "[PERSON_NAME][EMAIL_ADDRESS][DOMAIN_NAME]"
type input "[PERSON_NAME][EMAIL_ADDRESS][DOMAIN_NAME]"
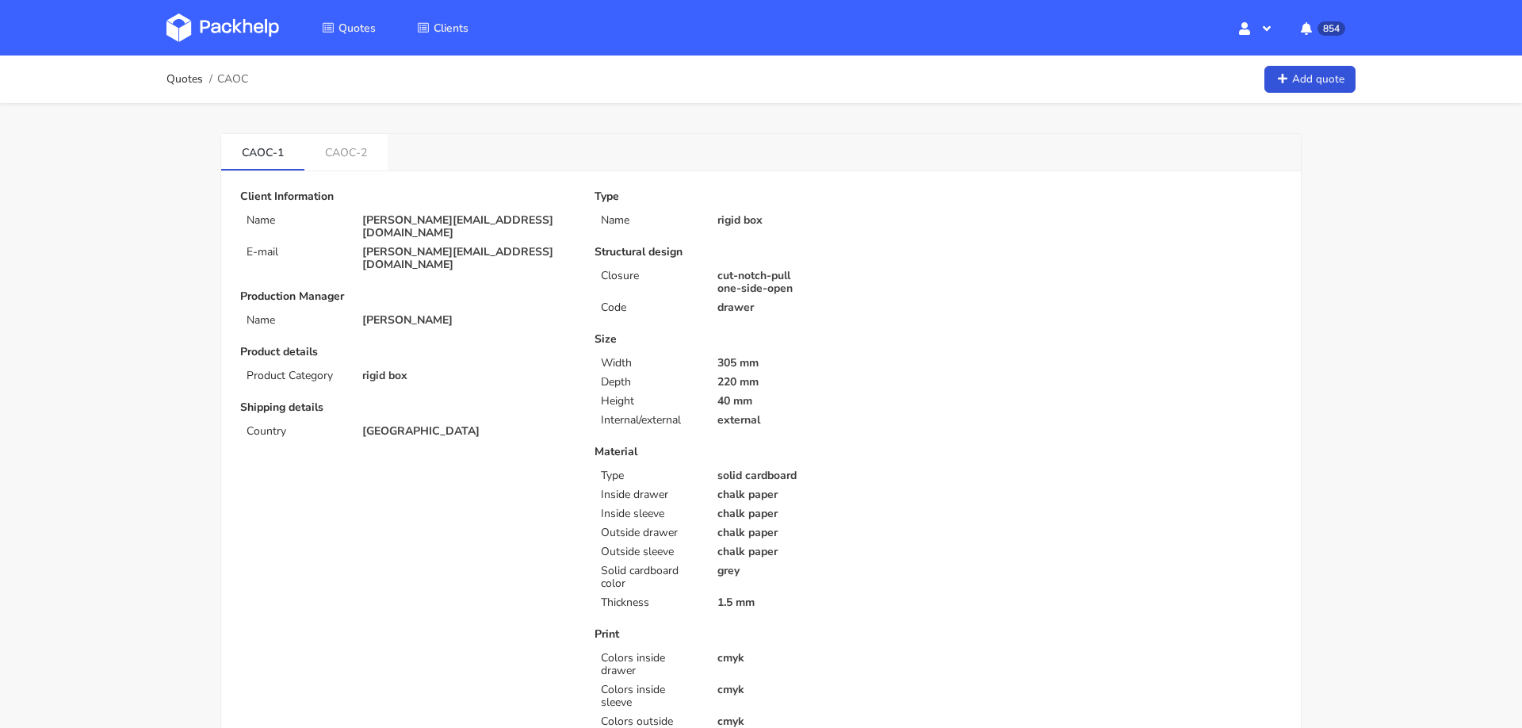
click at [231, 75] on span "CAOC" at bounding box center [232, 79] width 31 height 13
copy div "CAOC"
click at [1285, 86] on link "Add quote" at bounding box center [1309, 80] width 91 height 28
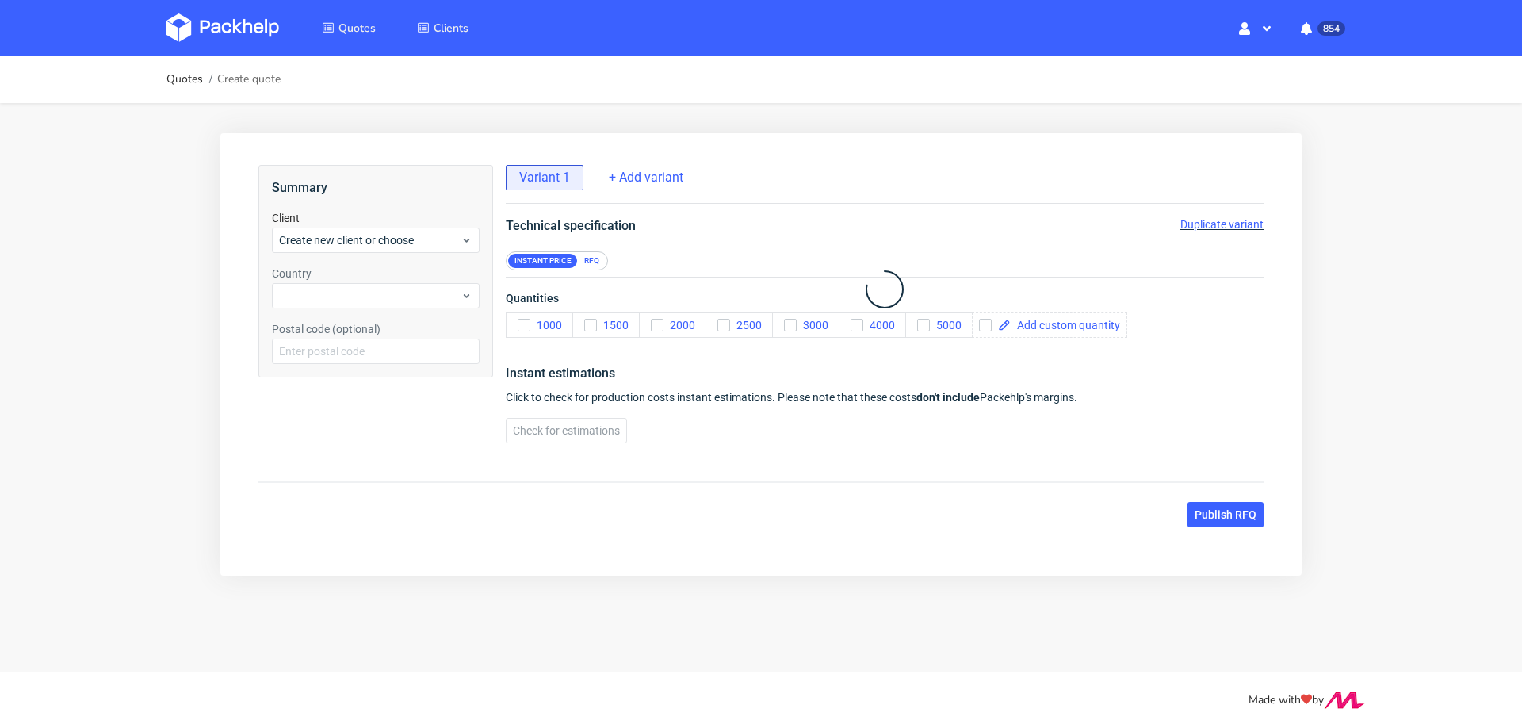
click at [239, 45] on link at bounding box center [234, 28] width 136 height 46
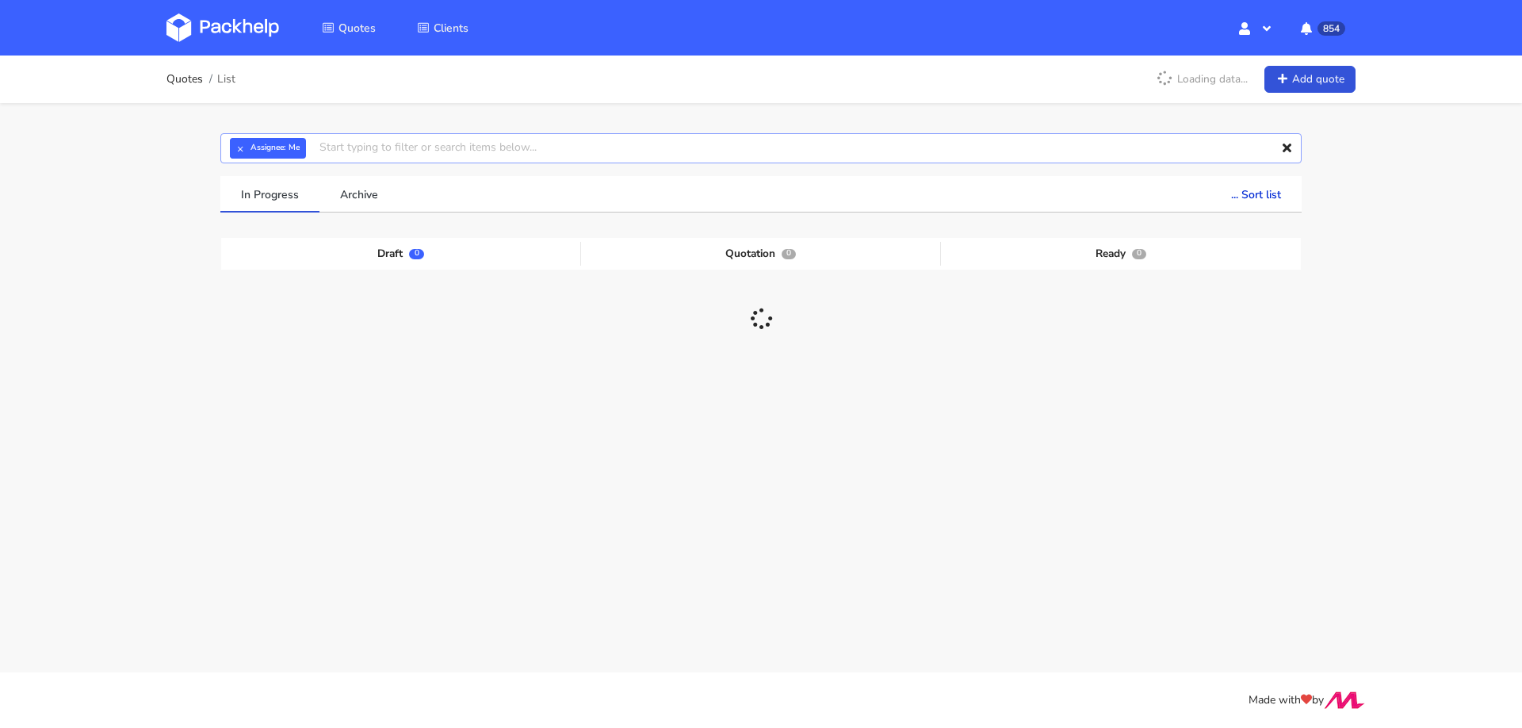
click at [640, 134] on input "text" at bounding box center [760, 148] width 1081 height 30
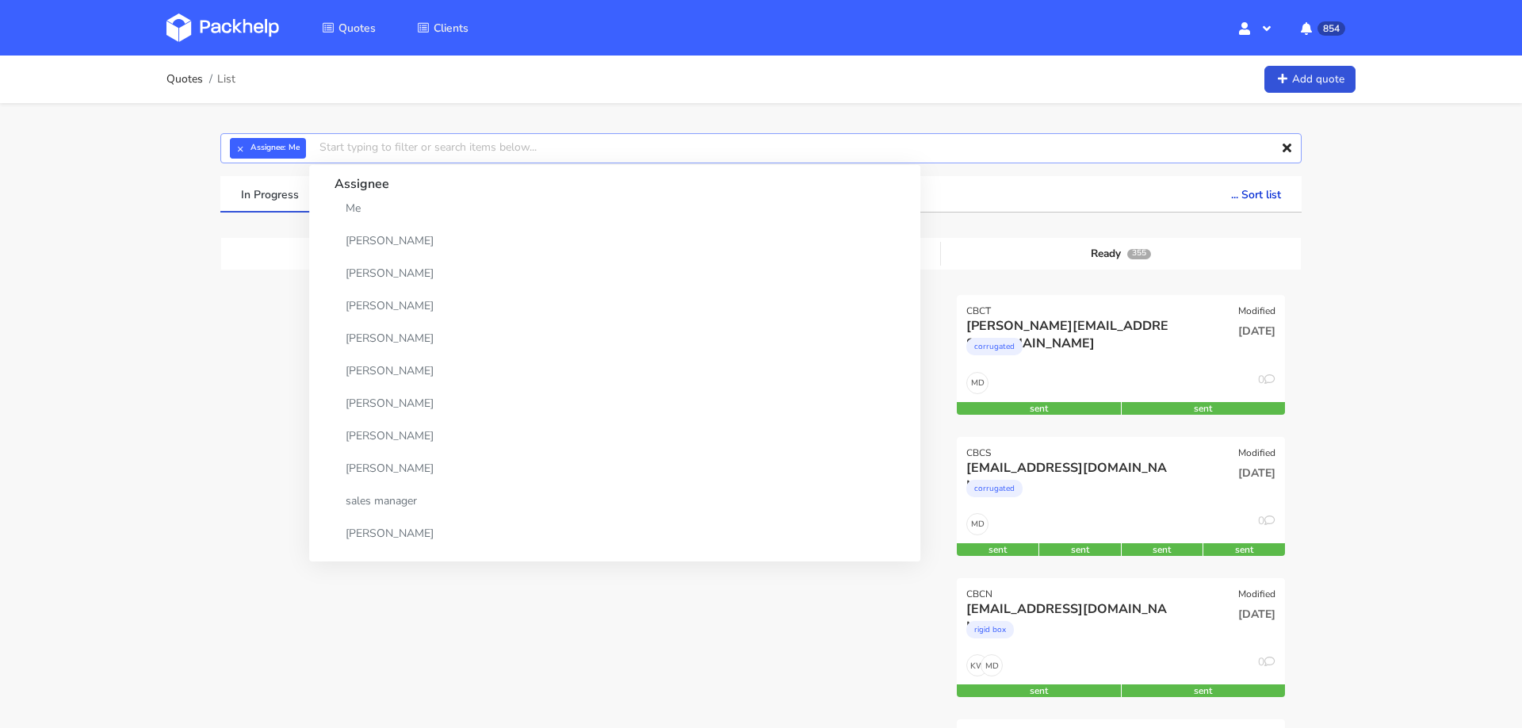
paste input "CAOC"
type input "CAOC"
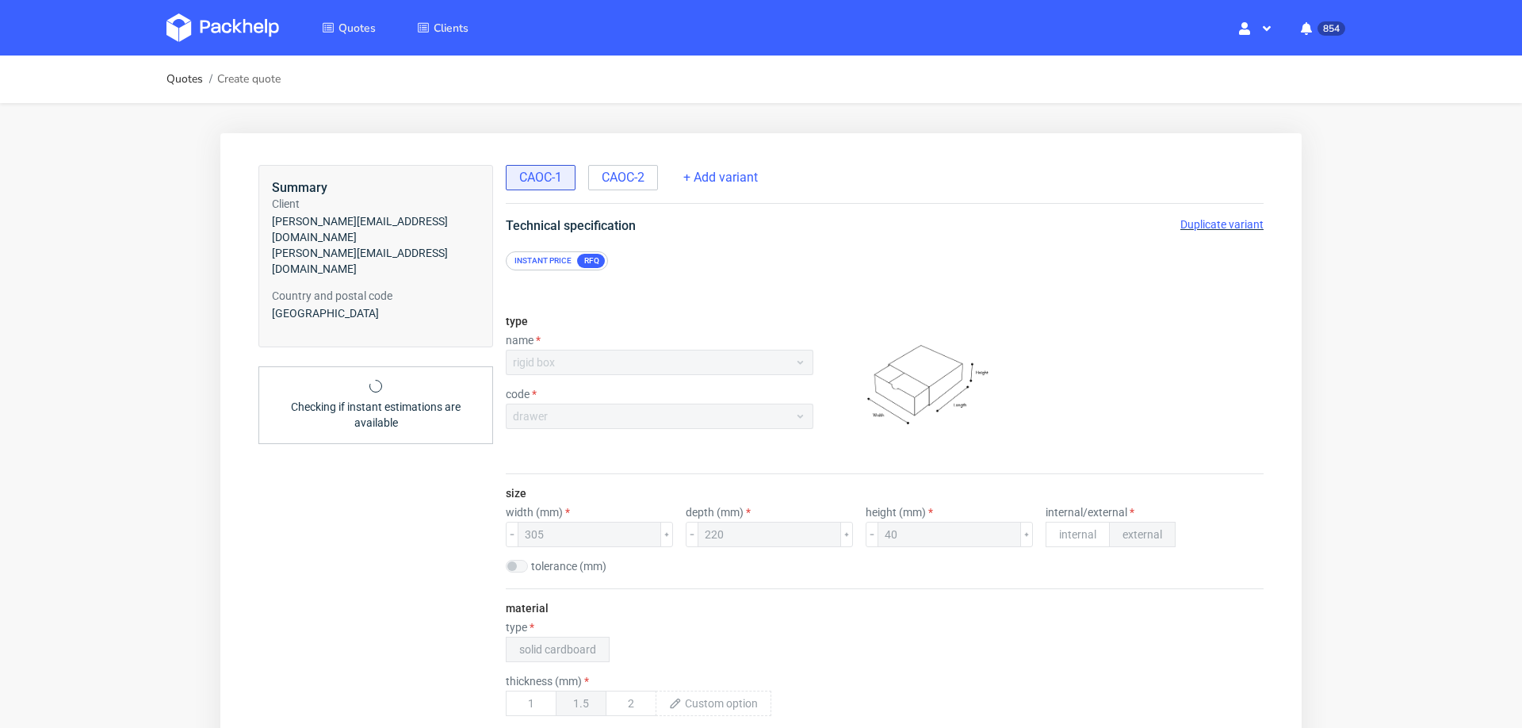
scroll to position [7, 0]
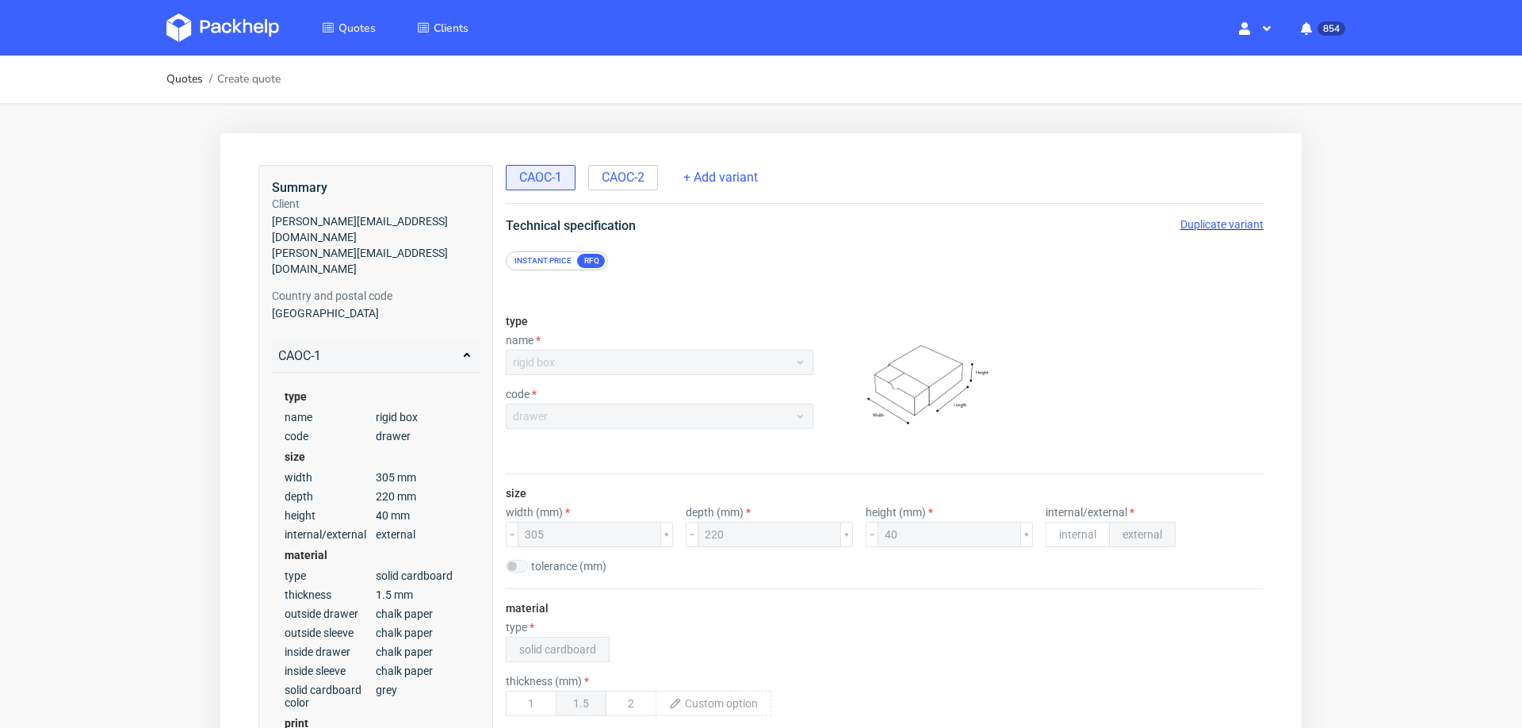
click at [1187, 218] on span "Duplicate variant" at bounding box center [1221, 224] width 83 height 13
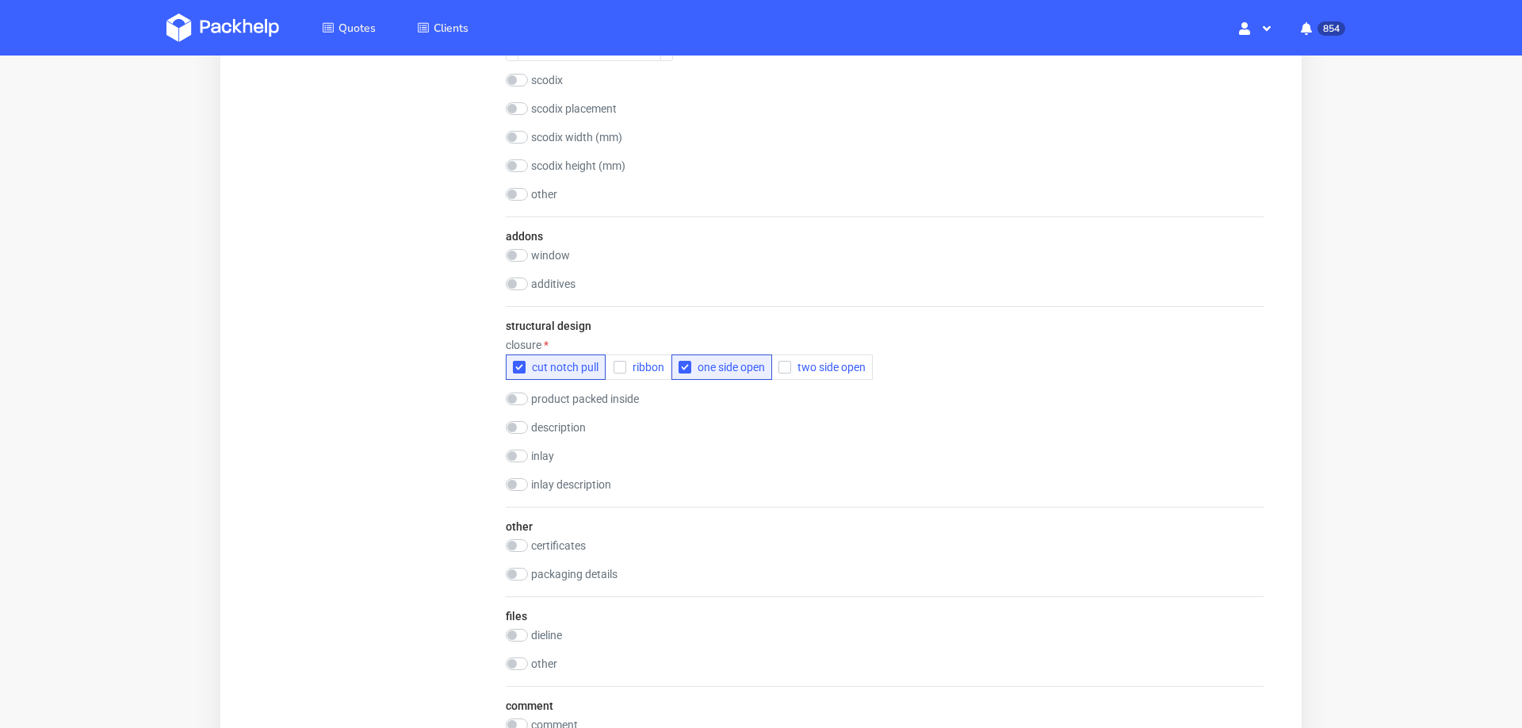
scroll to position [2067, 0]
click at [617, 358] on icon "button" at bounding box center [619, 363] width 11 height 11
click at [522, 358] on icon "button" at bounding box center [519, 363] width 11 height 11
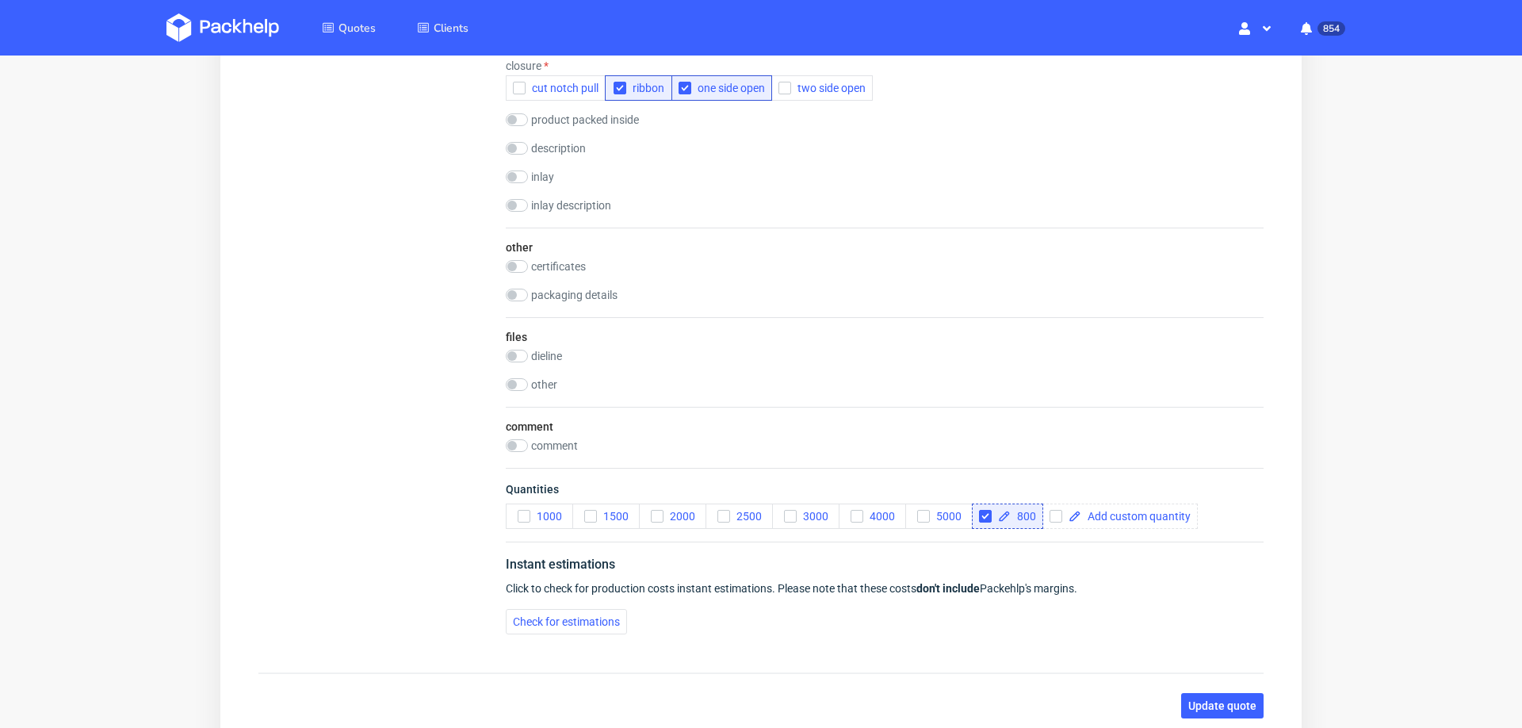
scroll to position [2345, 0]
click at [534, 614] on span "Check for estimations" at bounding box center [566, 619] width 107 height 11
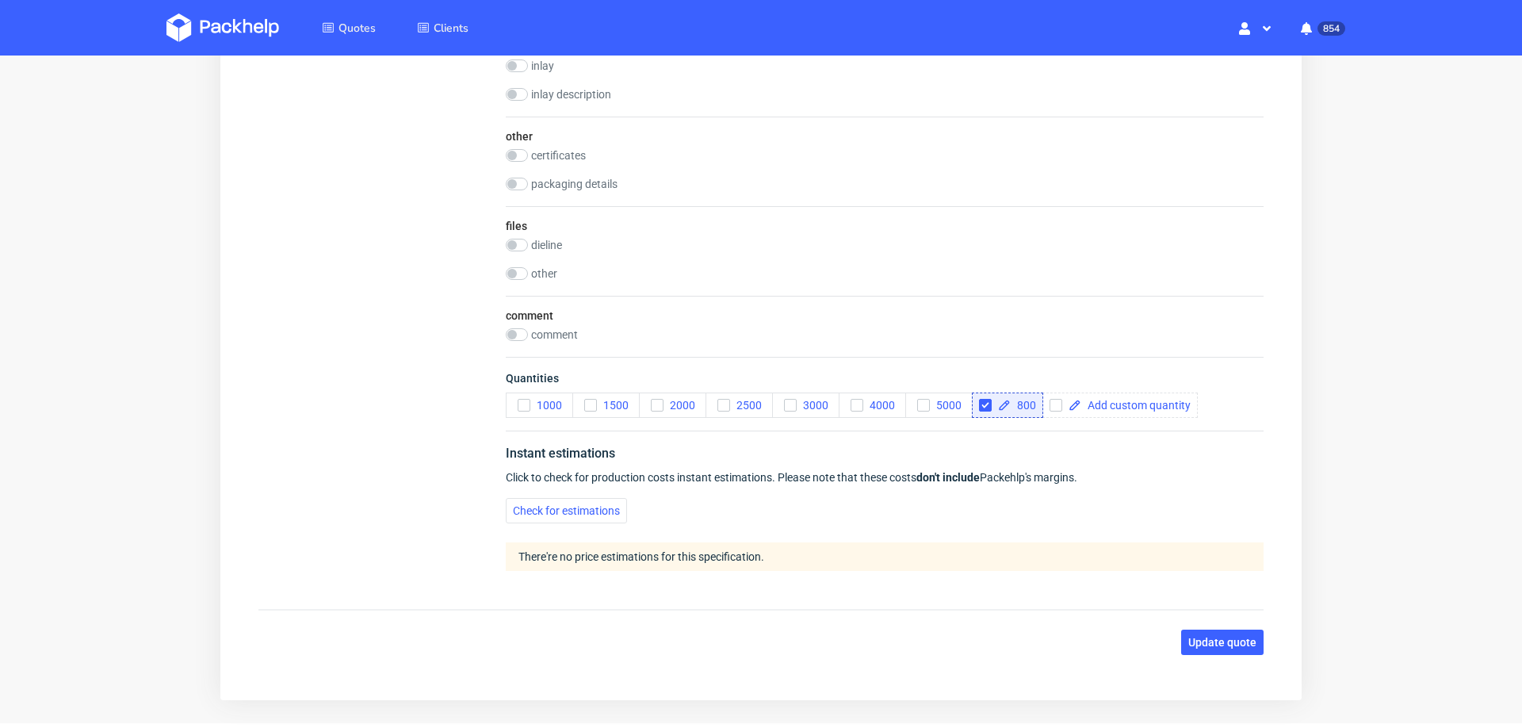
scroll to position [2488, 0]
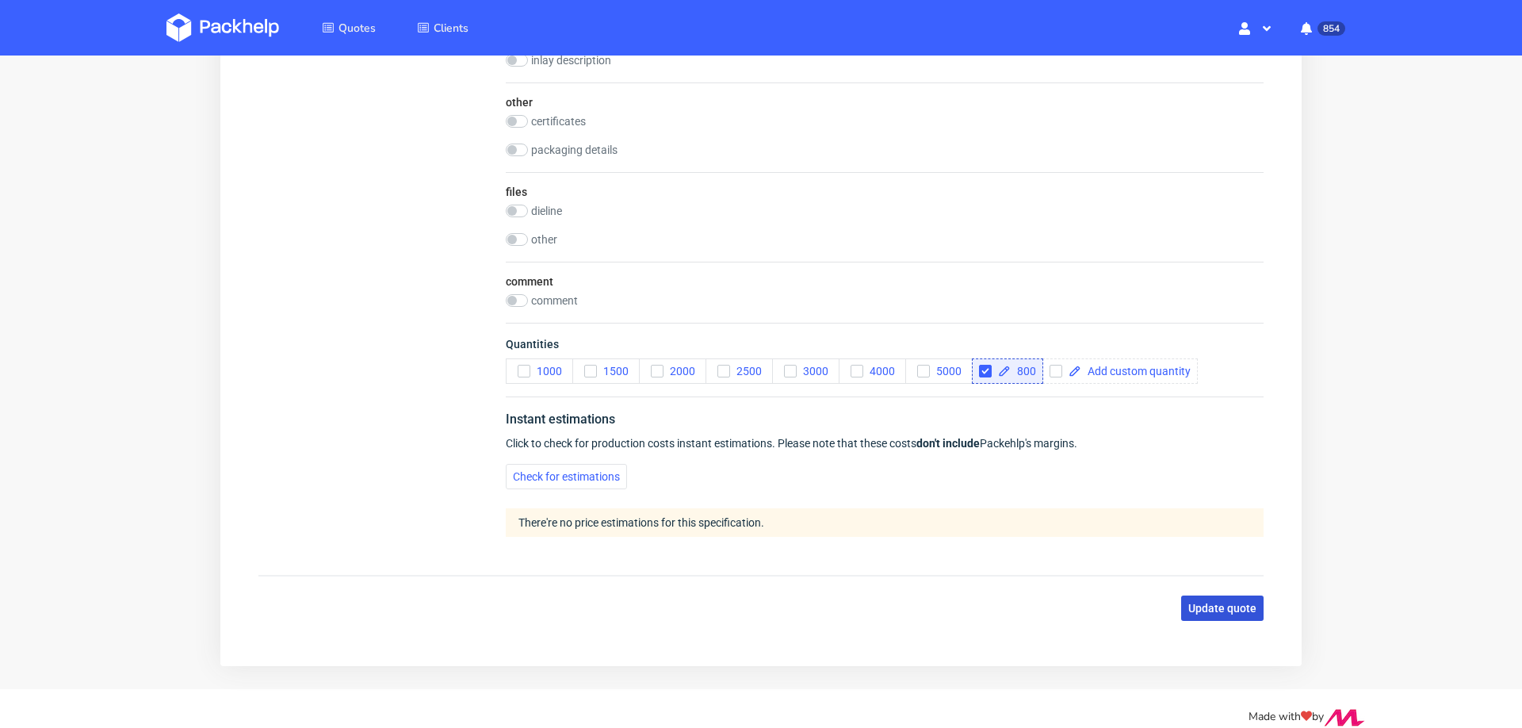
click at [1188, 602] on span "Update quote" at bounding box center [1222, 607] width 68 height 11
